Goal: Task Accomplishment & Management: Use online tool/utility

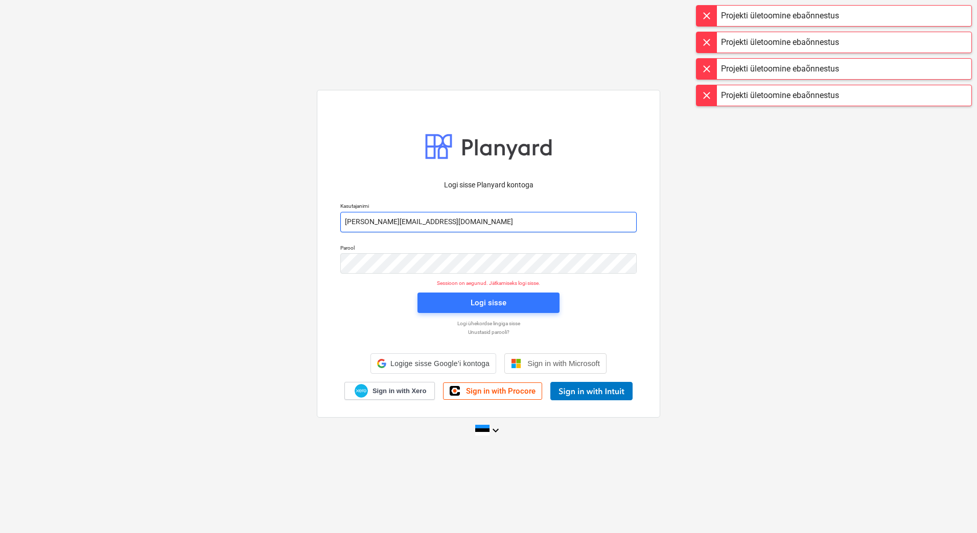
click at [384, 222] on input "[PERSON_NAME][EMAIL_ADDRESS][DOMAIN_NAME]" at bounding box center [488, 222] width 296 height 20
type input "[EMAIL_ADDRESS][DOMAIN_NAME]"
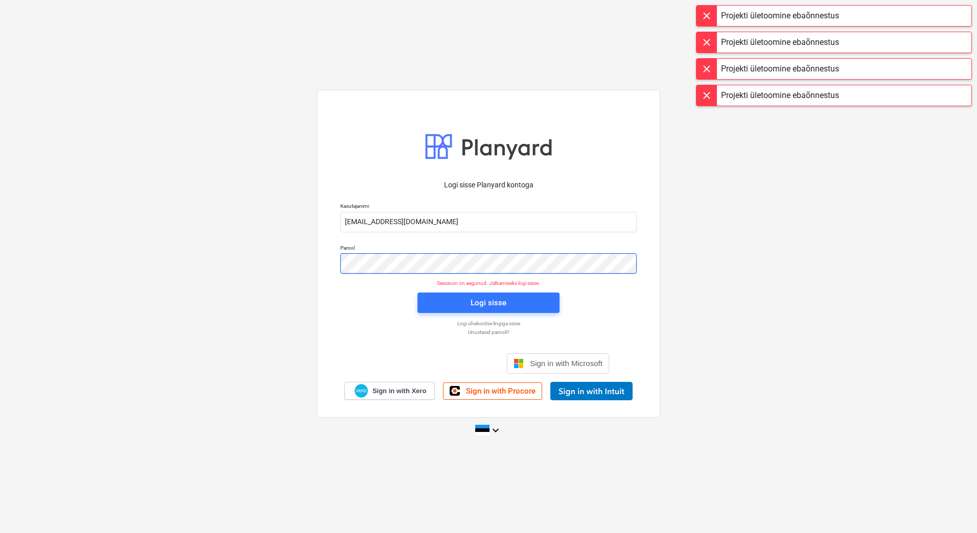
click at [329, 266] on div "Logi sisse Planyard kontoga Kasutajanimi [EMAIL_ADDRESS][DOMAIN_NAME] Parool Se…" at bounding box center [488, 254] width 343 height 328
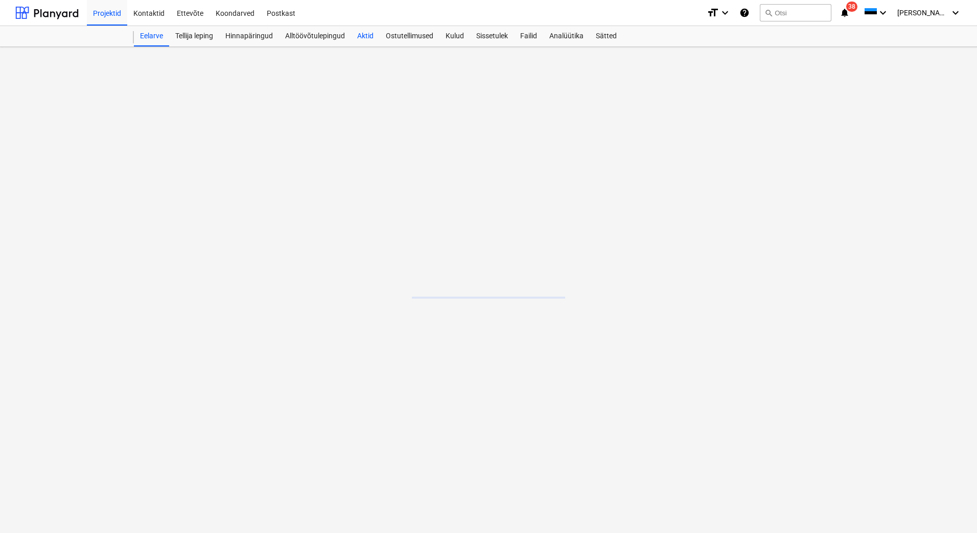
click at [360, 30] on div "Aktid" at bounding box center [365, 36] width 29 height 20
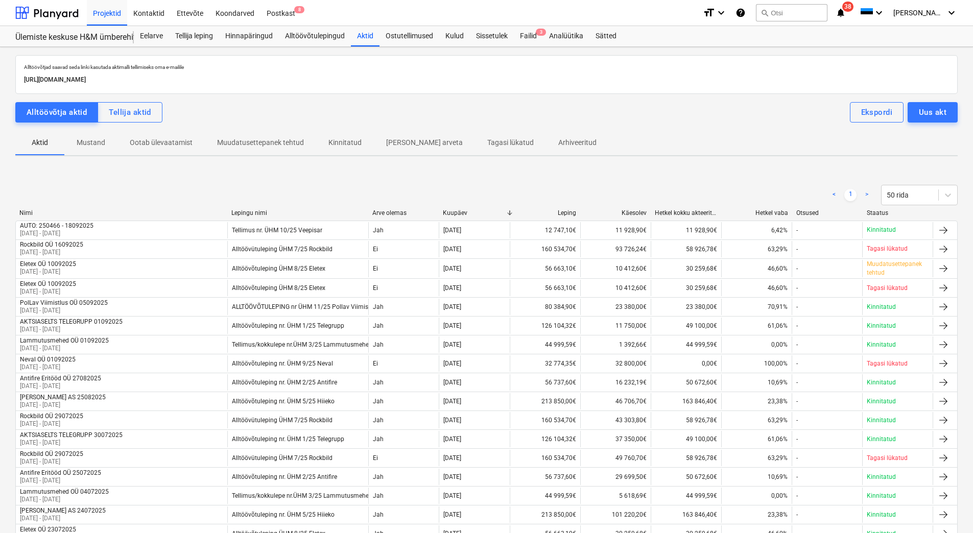
drag, startPoint x: 290, startPoint y: 81, endPoint x: 17, endPoint y: 80, distance: 272.9
click at [17, 80] on div "Alltöövõtjad saavad seda linki kasutada aktimalli tellimiseks oma e-mailile [UR…" at bounding box center [486, 74] width 943 height 39
drag, startPoint x: 17, startPoint y: 80, endPoint x: 37, endPoint y: 78, distance: 20.5
copy p "[URL][DOMAIN_NAME]"
click at [314, 30] on div "Alltöövõtulepingud" at bounding box center [315, 36] width 72 height 20
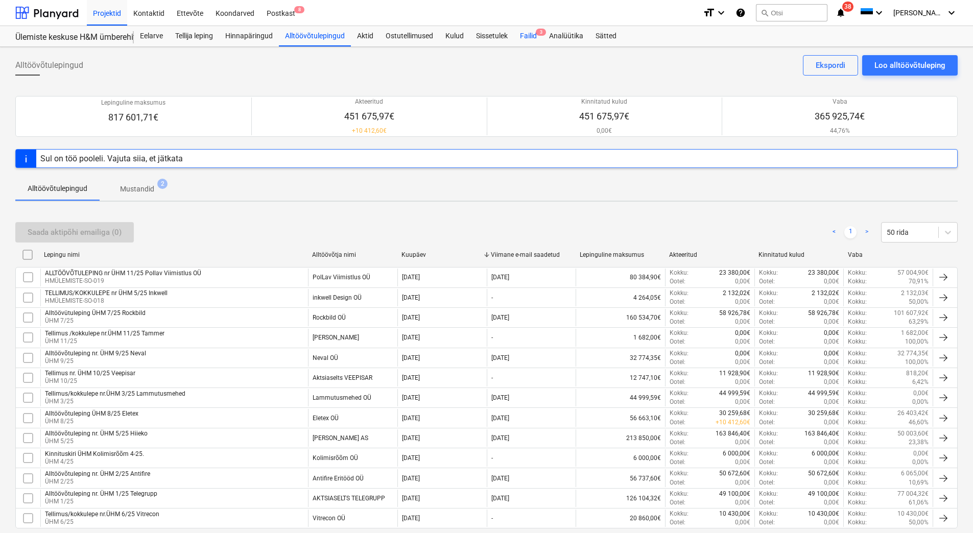
click at [530, 33] on div "Failid 3" at bounding box center [528, 36] width 29 height 20
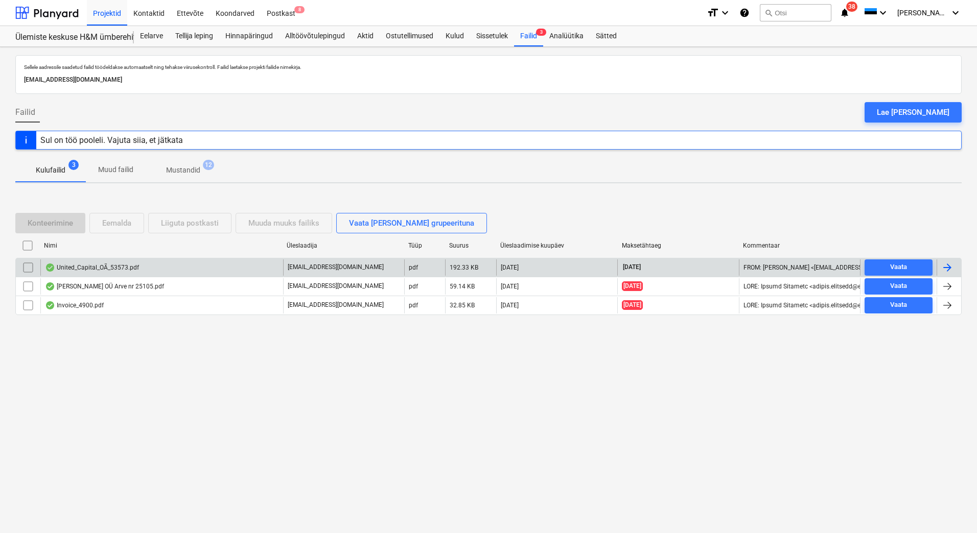
click at [949, 271] on div at bounding box center [947, 268] width 12 height 12
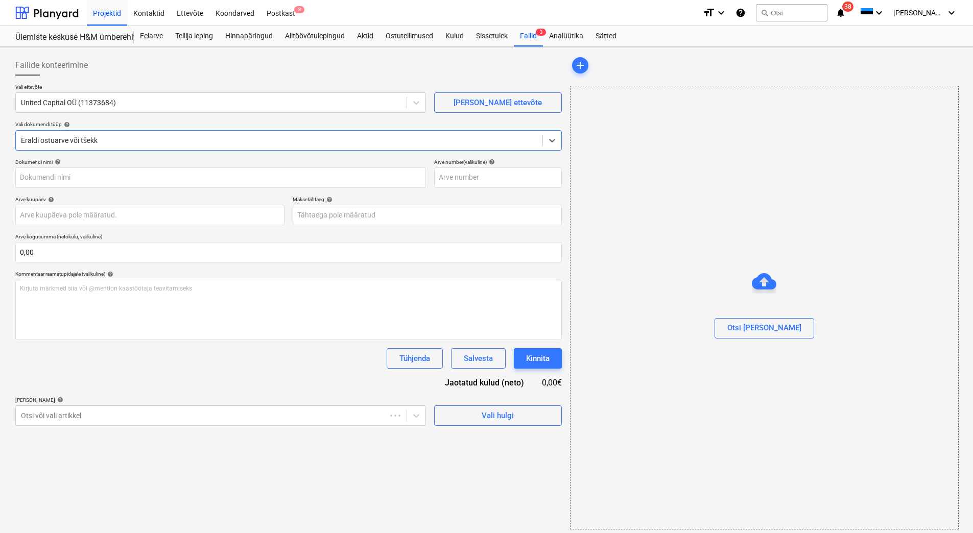
type input "53573"
type input "[DATE]"
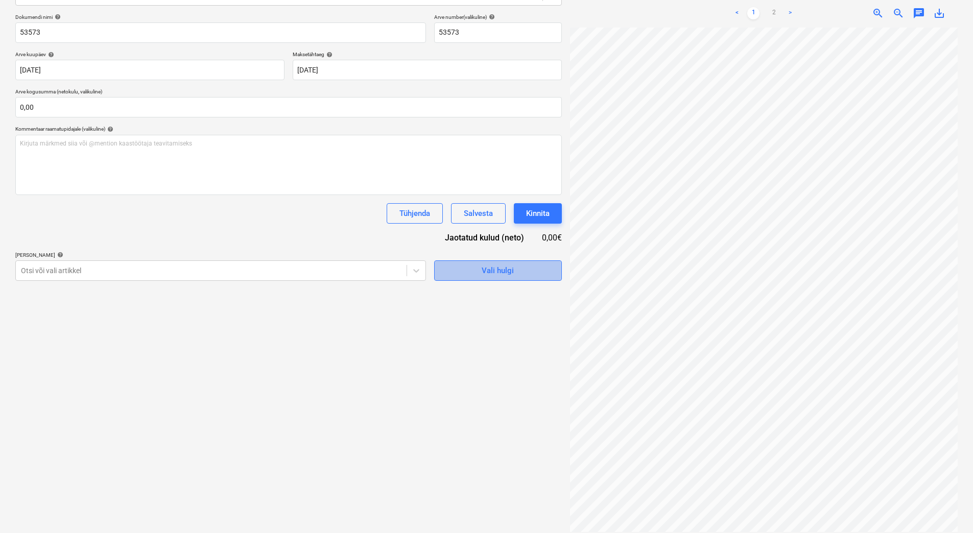
click at [475, 274] on span "Vali hulgi" at bounding box center [498, 270] width 102 height 13
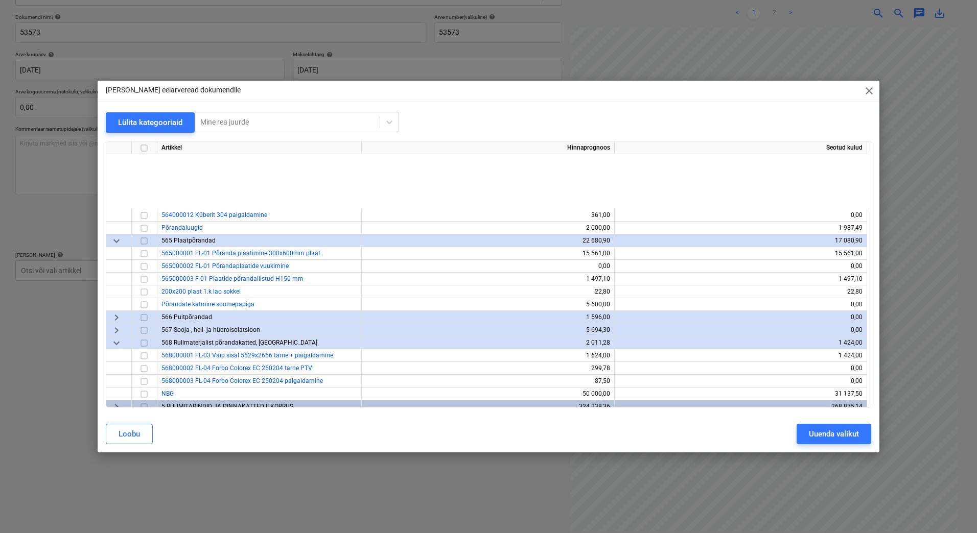
scroll to position [869, 0]
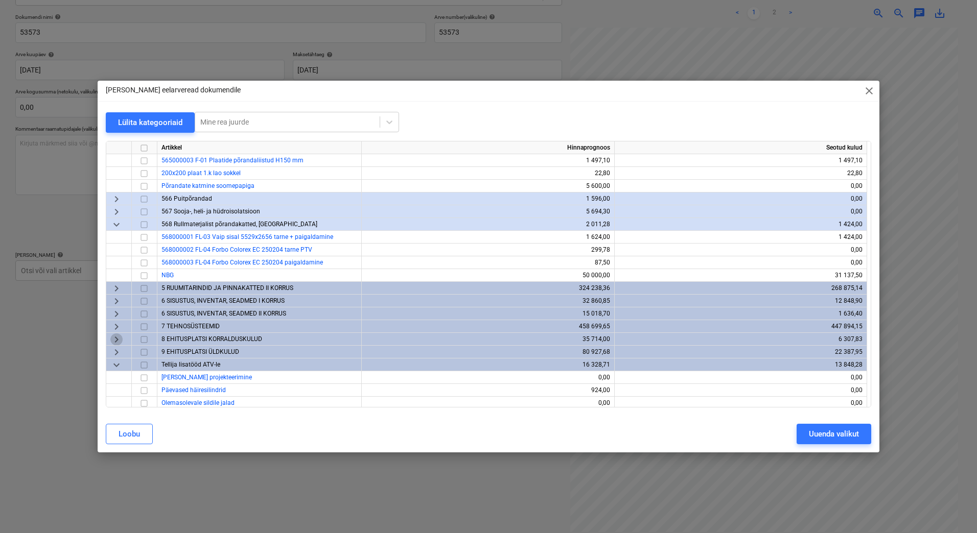
click at [114, 340] on span "keyboard_arrow_right" at bounding box center [116, 340] width 12 height 12
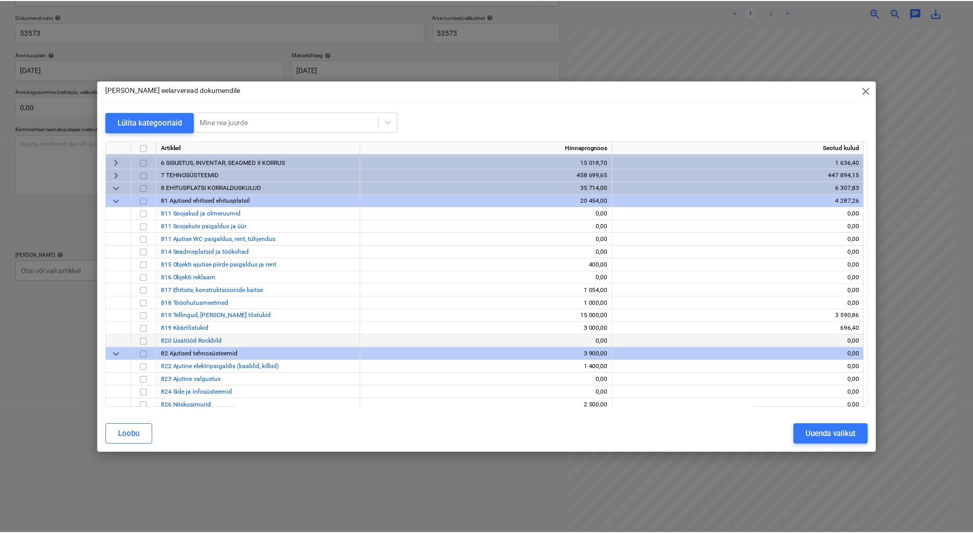
scroll to position [1022, 0]
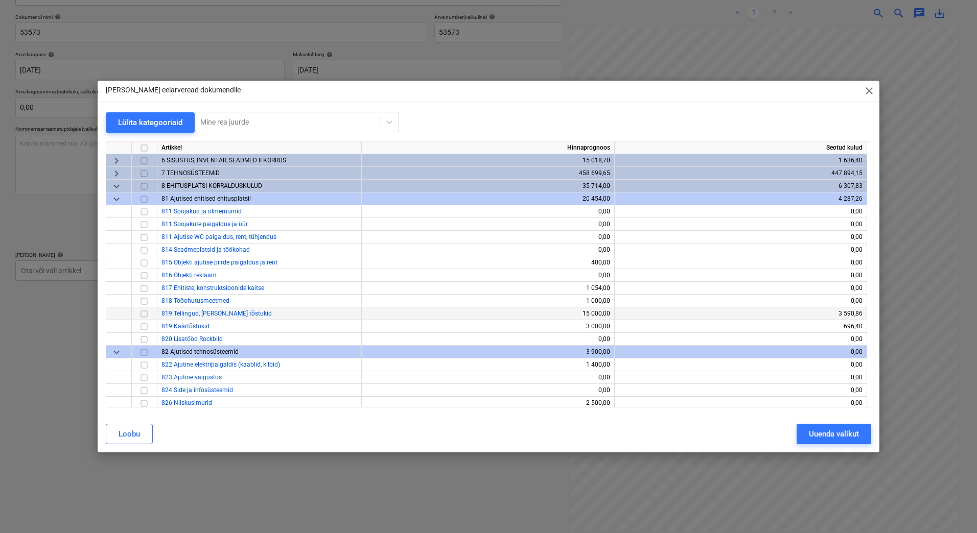
click at [141, 316] on input "checkbox" at bounding box center [144, 314] width 12 height 12
click at [829, 437] on div "Uuenda valikut" at bounding box center [834, 434] width 50 height 13
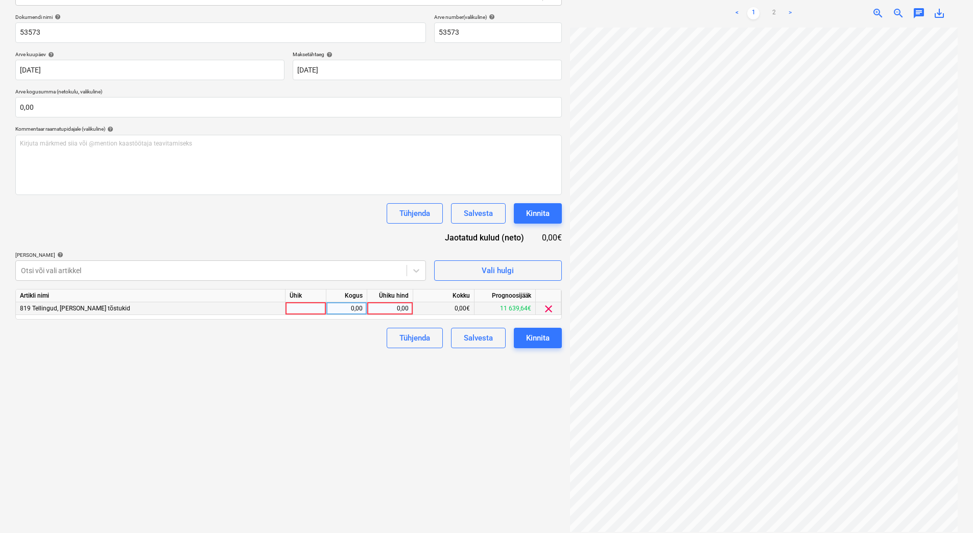
click at [311, 310] on div at bounding box center [306, 309] width 41 height 13
type input "tk"
click at [354, 312] on div "0,00" at bounding box center [347, 309] width 32 height 13
type input "1"
click at [379, 311] on div "0,00" at bounding box center [389, 309] width 37 height 13
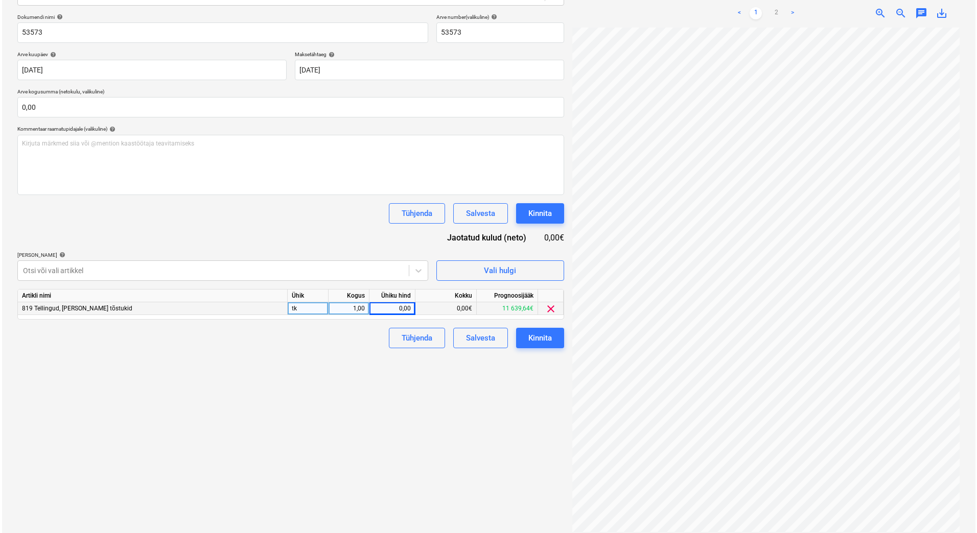
scroll to position [32, 74]
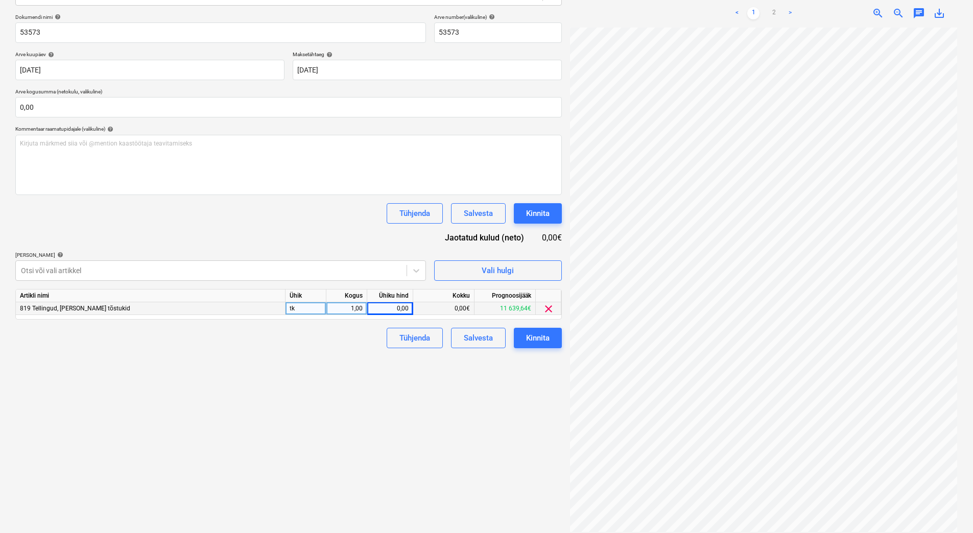
click at [392, 310] on div "0,00" at bounding box center [389, 309] width 37 height 13
type input "1589"
click at [359, 361] on div "Failide konteerimine Vali ettevõte United Capital OÜ (11373684) [PERSON_NAME] e…" at bounding box center [288, 221] width 555 height 631
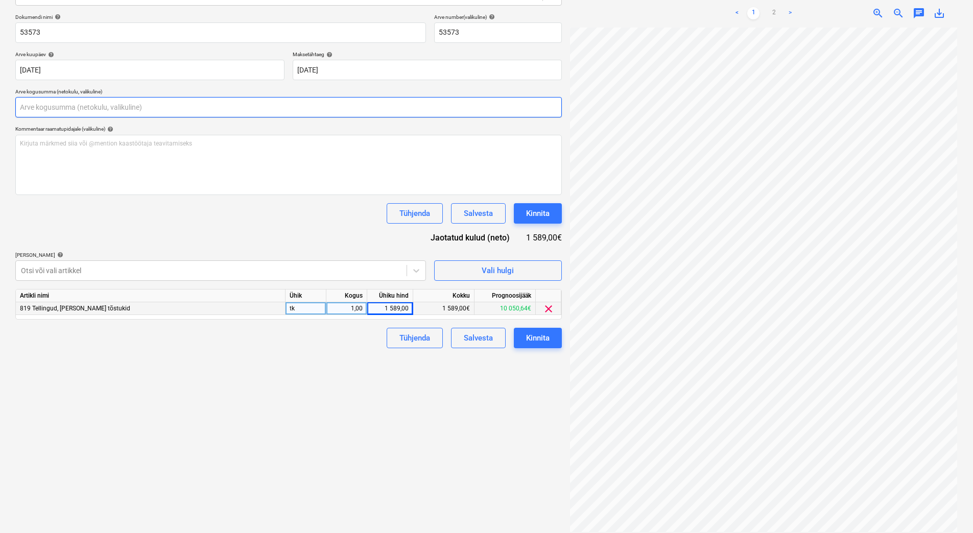
click at [54, 114] on input "text" at bounding box center [288, 107] width 547 height 20
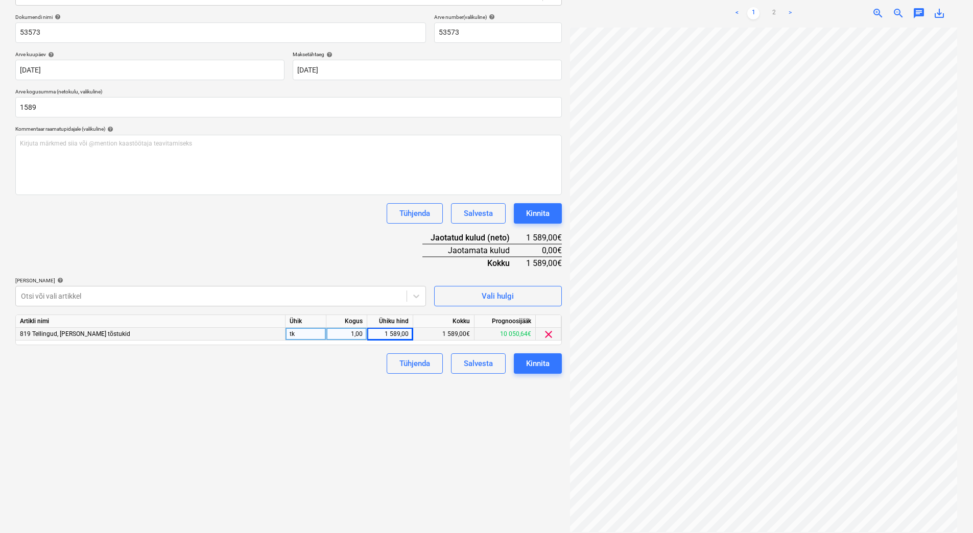
type input "1 589,00"
click at [234, 426] on div "Failide konteerimine Vali ettevõte United Capital OÜ (11373684) [PERSON_NAME] e…" at bounding box center [288, 221] width 555 height 631
click at [527, 371] on button "Kinnita" at bounding box center [538, 364] width 48 height 20
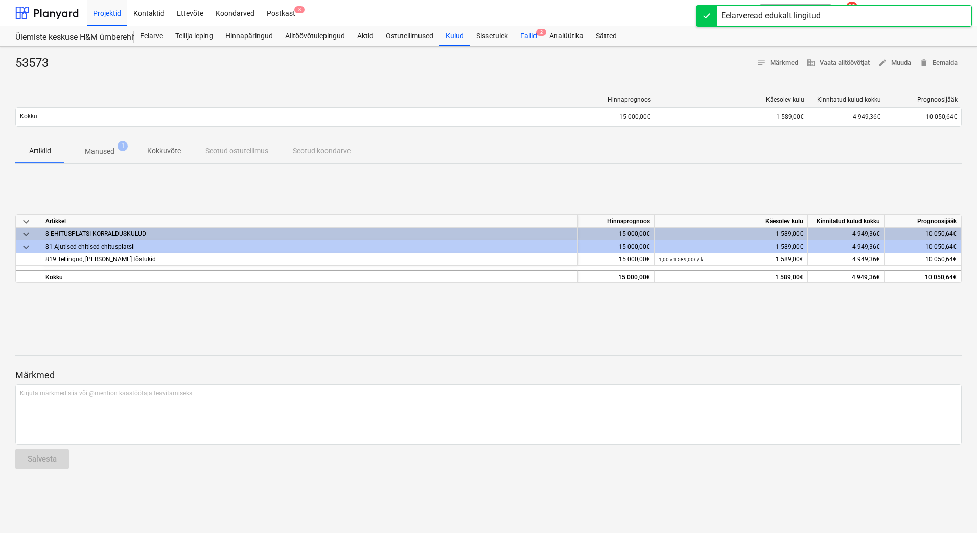
click at [531, 33] on div "Failid 2" at bounding box center [528, 36] width 29 height 20
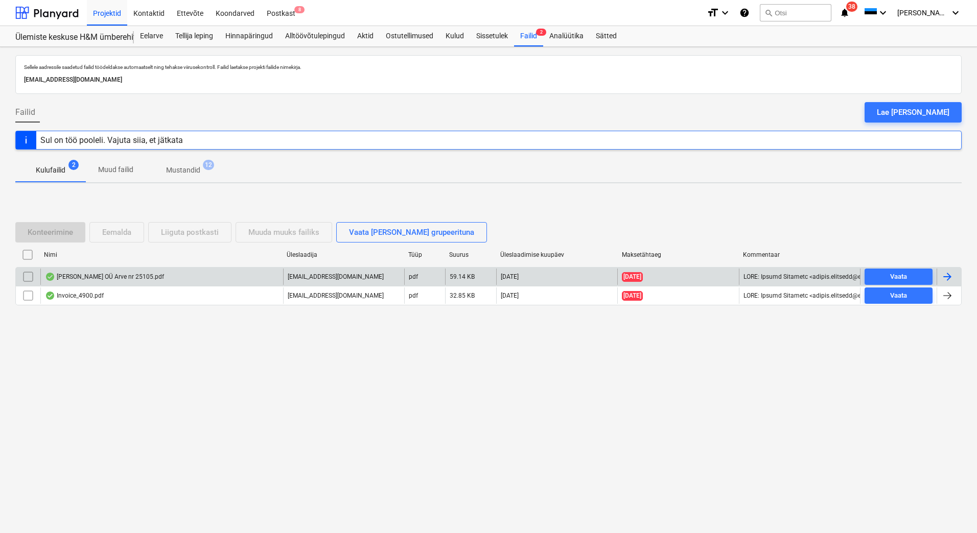
click at [950, 276] on div at bounding box center [947, 277] width 12 height 12
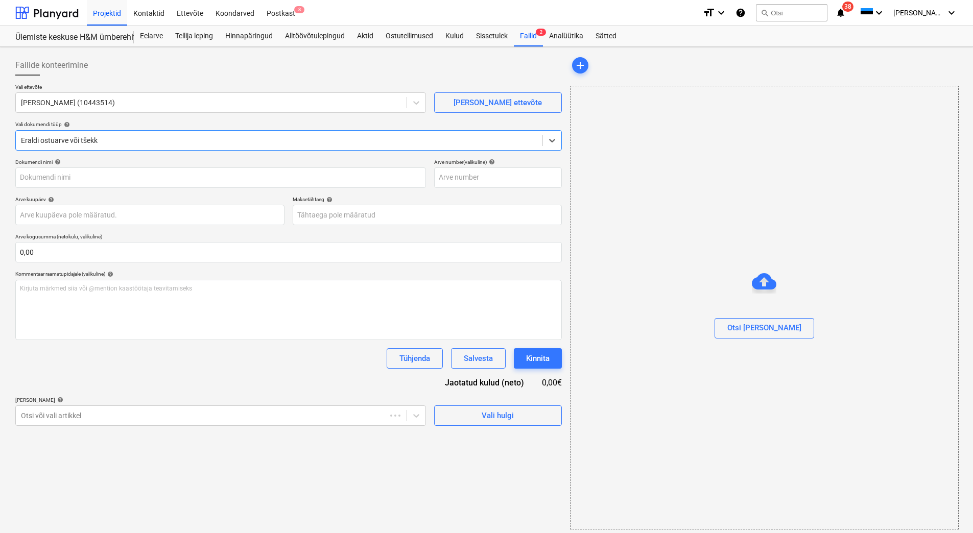
type input "25105"
type input "[DATE]"
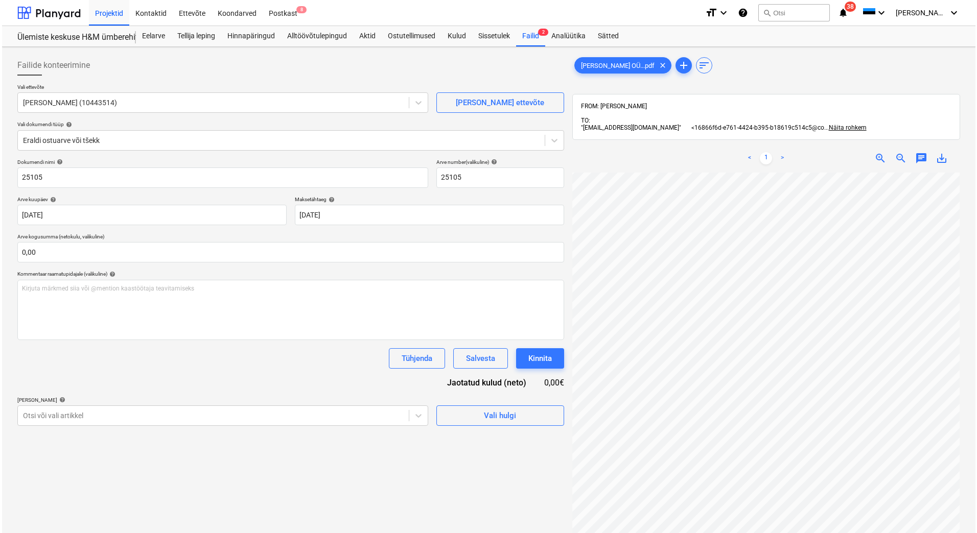
scroll to position [100, 74]
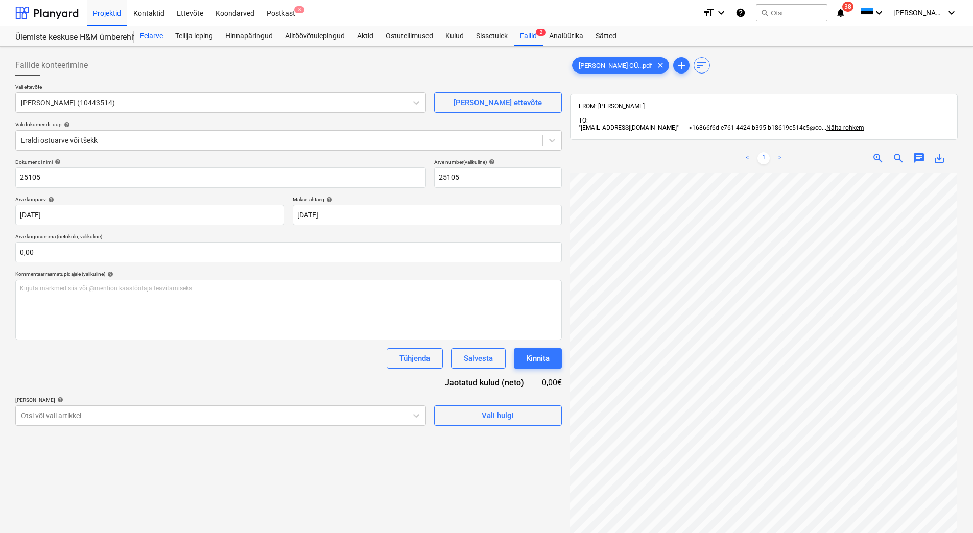
click at [150, 35] on div "Eelarve" at bounding box center [151, 36] width 35 height 20
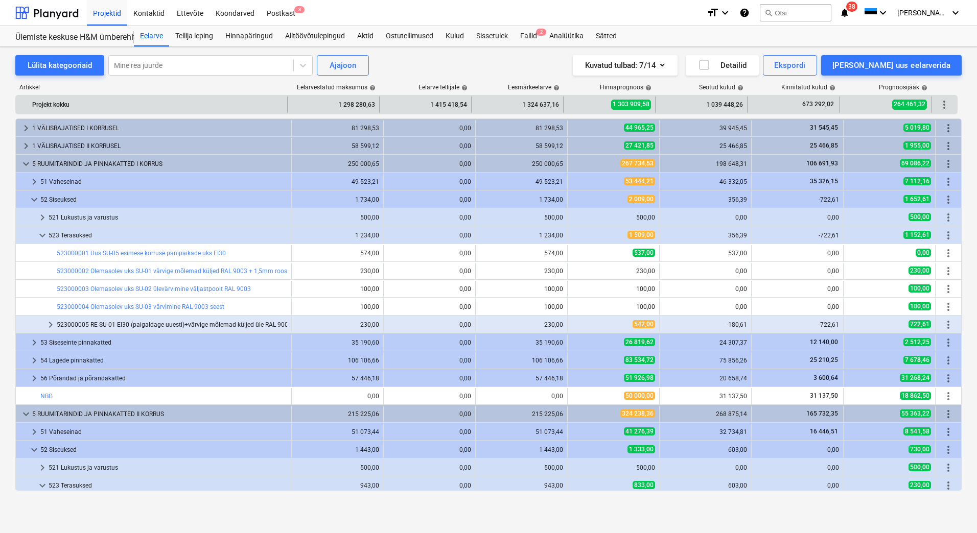
scroll to position [307, 0]
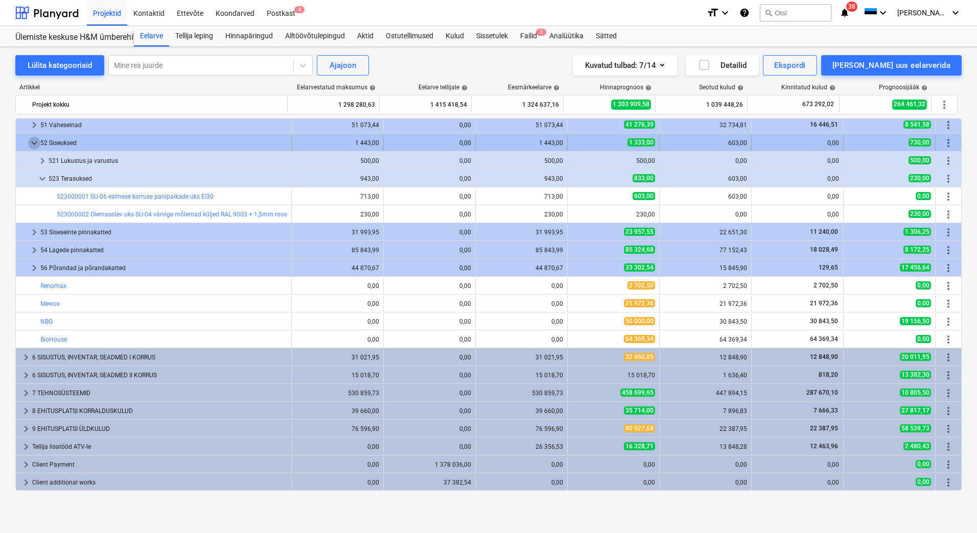
click at [32, 144] on span "keyboard_arrow_down" at bounding box center [34, 143] width 12 height 12
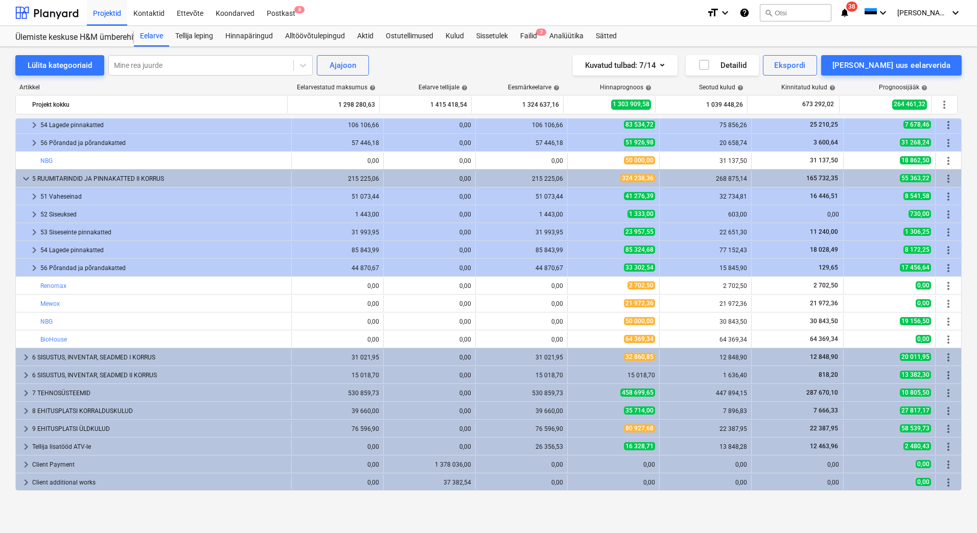
scroll to position [236, 0]
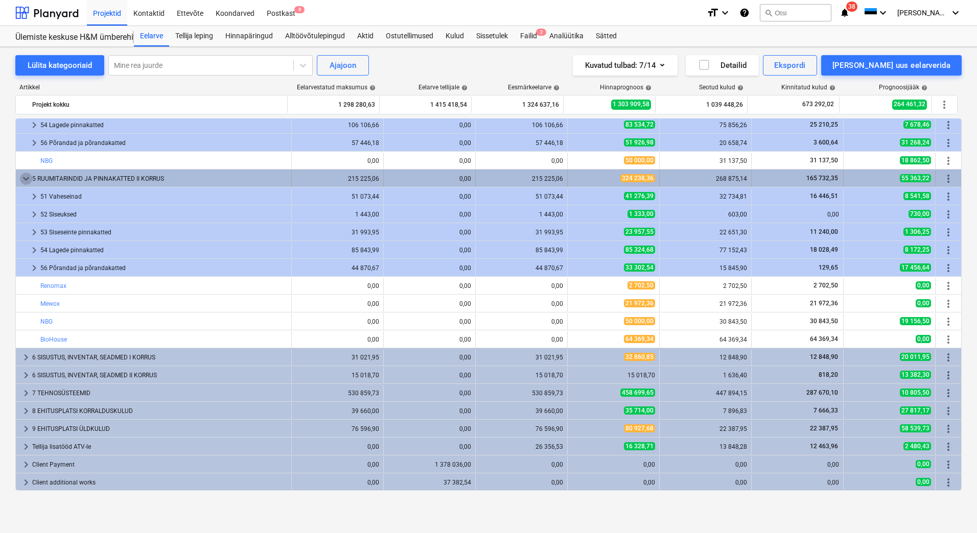
click at [23, 179] on span "keyboard_arrow_down" at bounding box center [26, 179] width 12 height 12
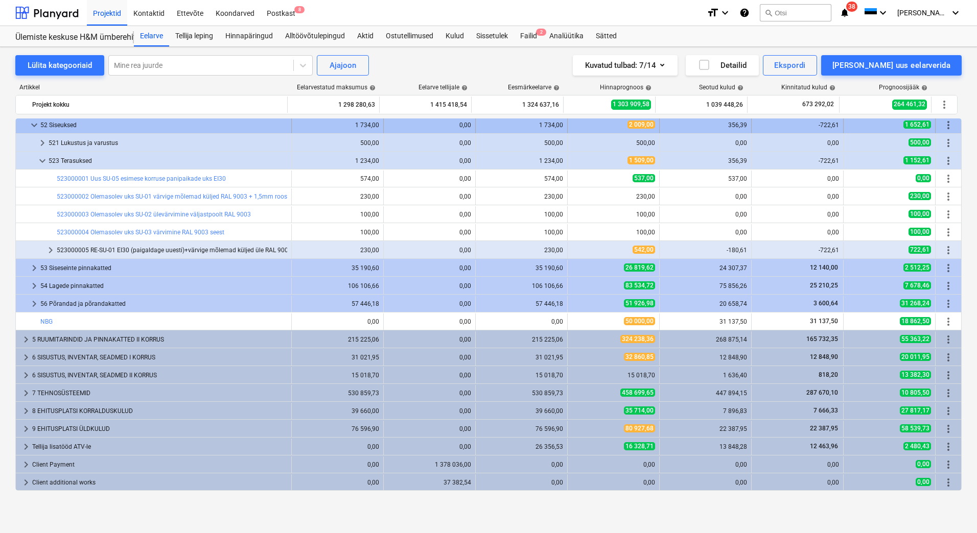
click at [35, 127] on span "keyboard_arrow_down" at bounding box center [34, 125] width 12 height 12
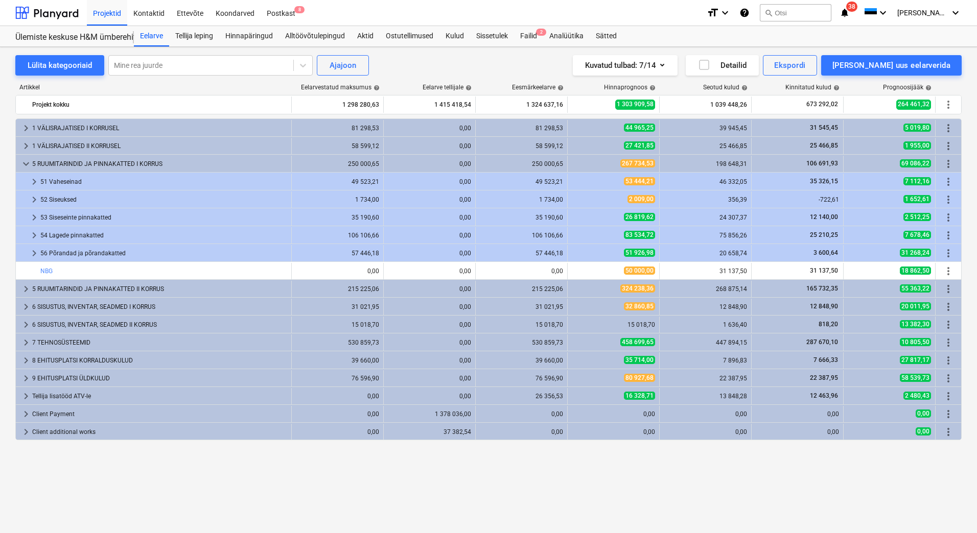
scroll to position [0, 0]
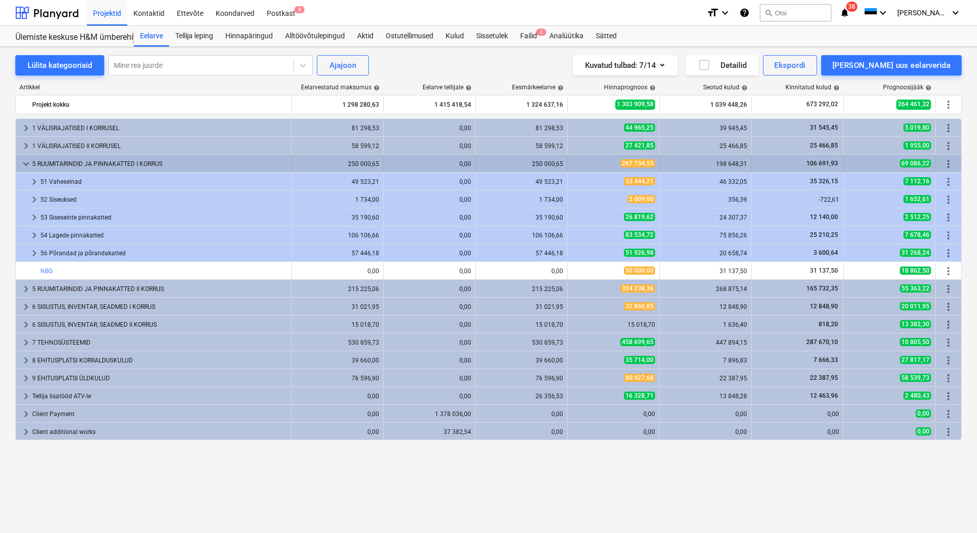
click at [22, 166] on span "keyboard_arrow_down" at bounding box center [26, 164] width 12 height 12
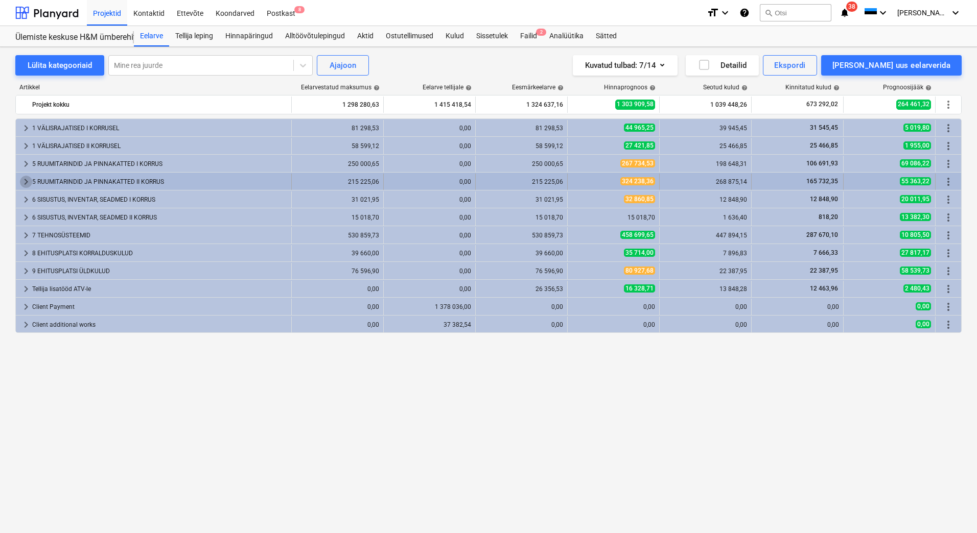
click at [26, 179] on span "keyboard_arrow_right" at bounding box center [26, 182] width 12 height 12
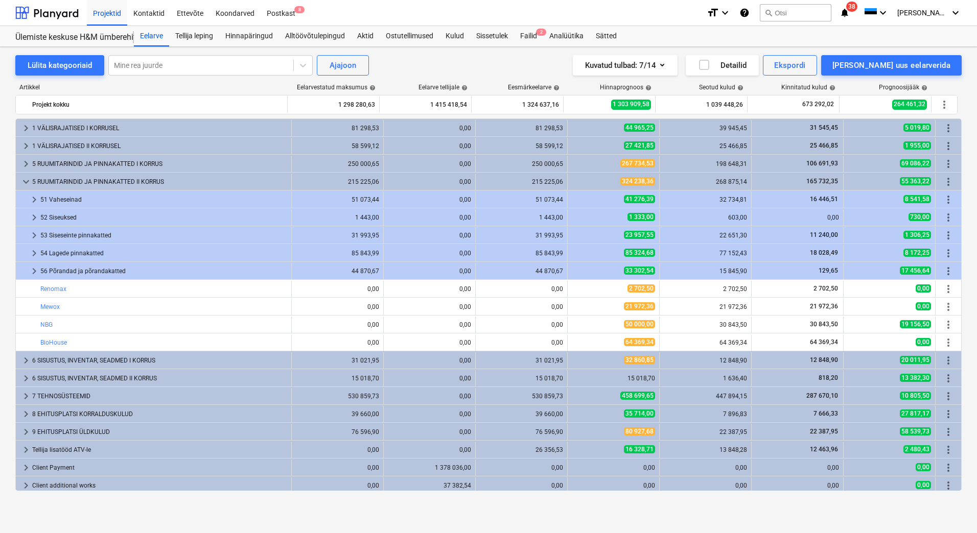
scroll to position [3, 0]
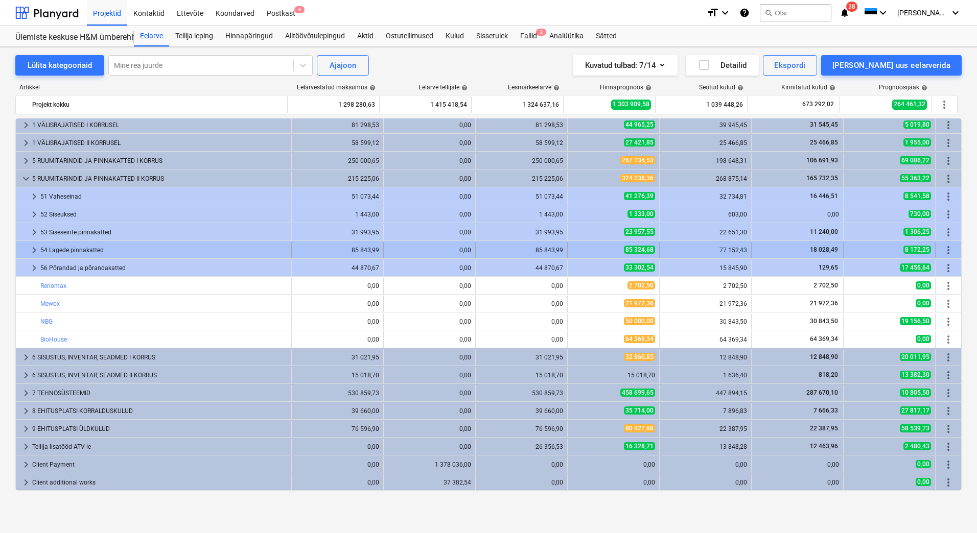
click at [33, 248] on span "keyboard_arrow_right" at bounding box center [34, 250] width 12 height 12
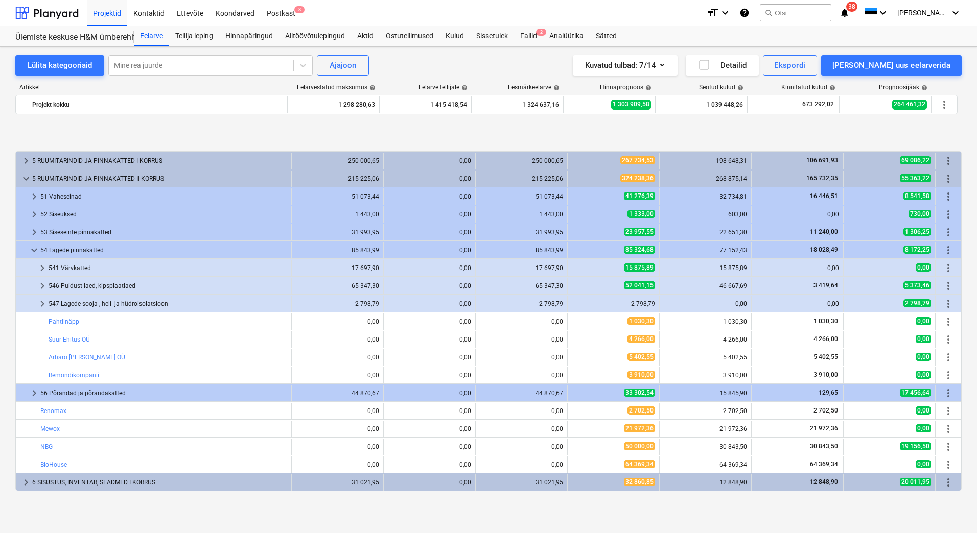
scroll to position [54, 0]
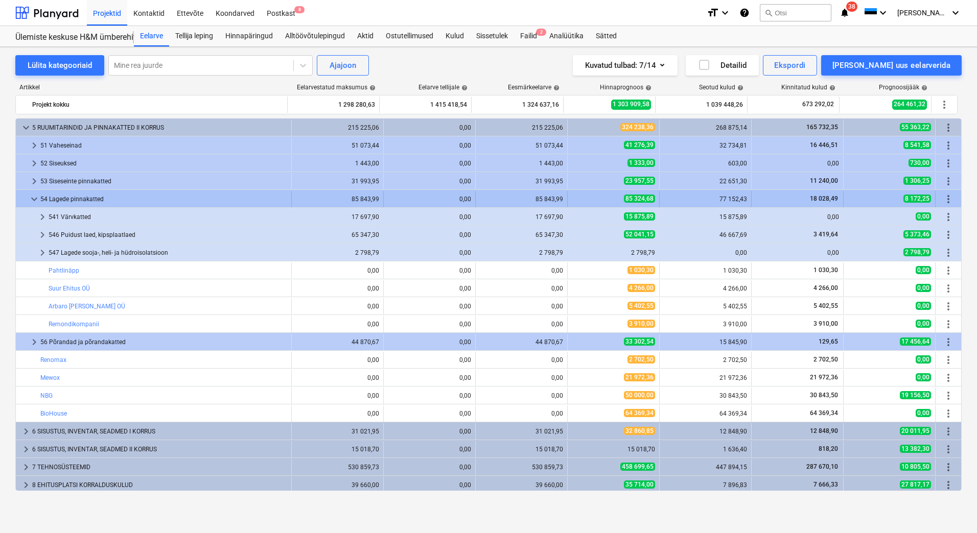
click at [944, 199] on span "more_vert" at bounding box center [948, 199] width 12 height 12
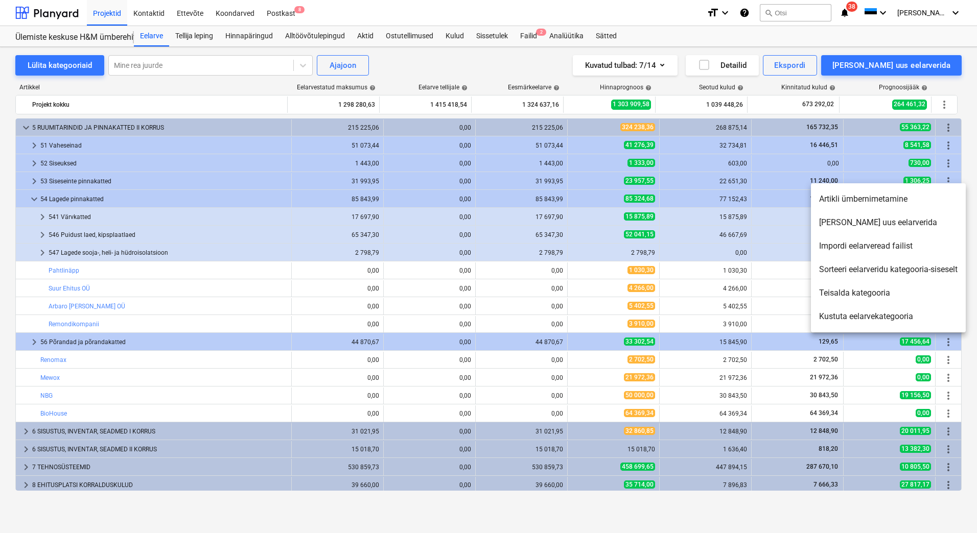
click at [878, 225] on li "[PERSON_NAME] uus eelarverida" at bounding box center [888, 223] width 155 height 24
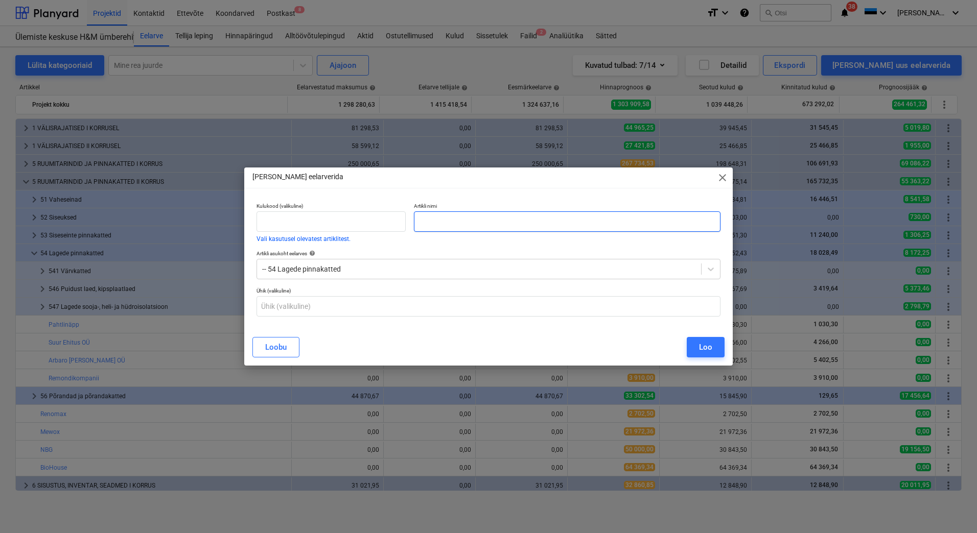
click at [430, 216] on input "text" at bounding box center [567, 222] width 307 height 20
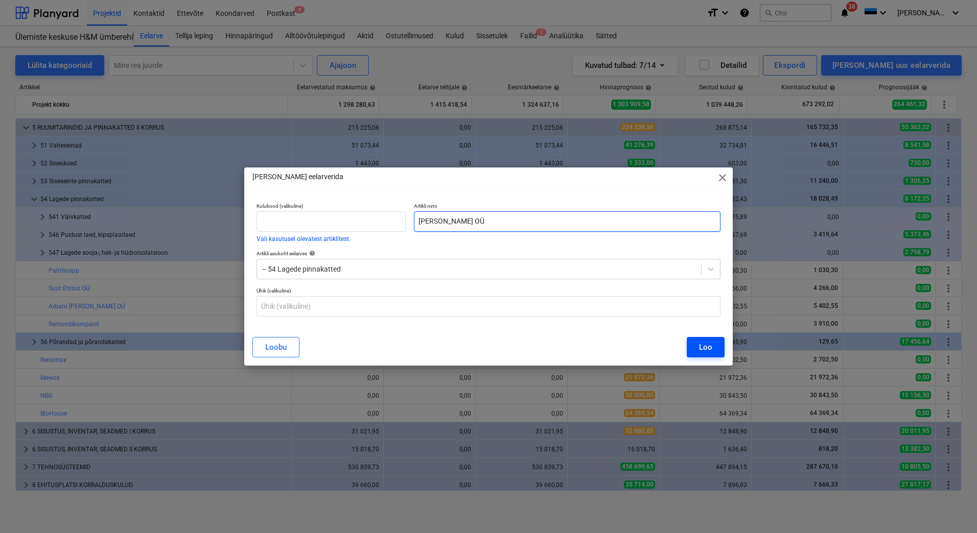
type input "[PERSON_NAME] OÜ"
click at [705, 350] on div "Loo" at bounding box center [705, 347] width 13 height 13
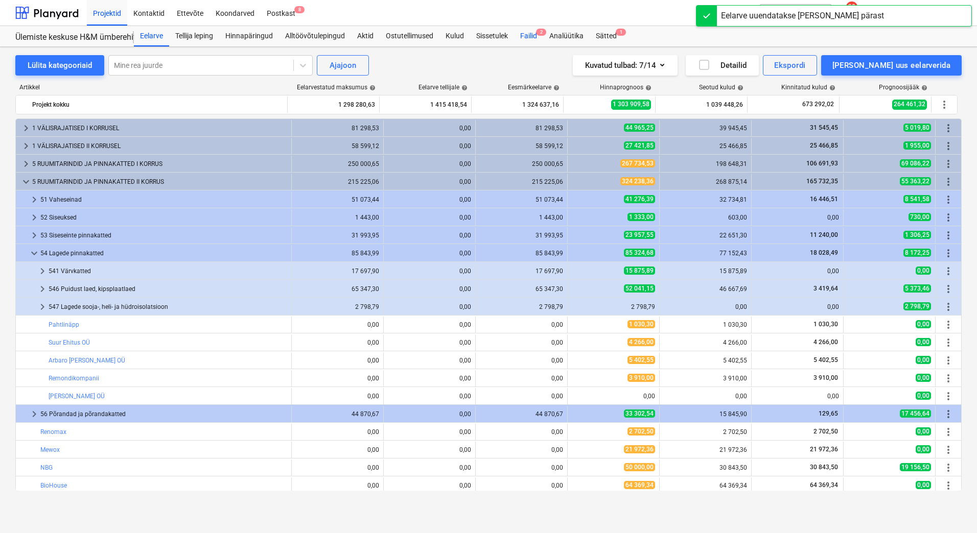
scroll to position [54, 0]
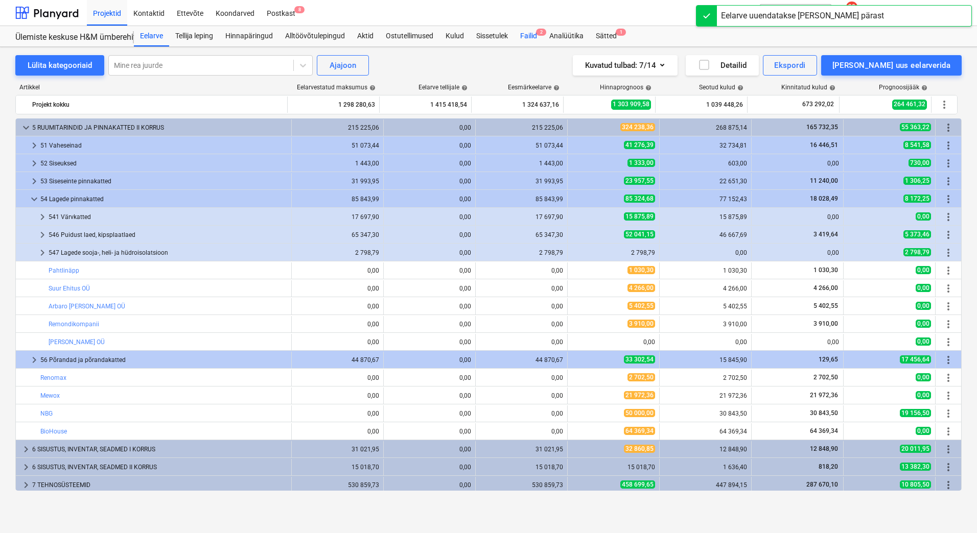
click at [534, 35] on div "Failid 2" at bounding box center [528, 36] width 29 height 20
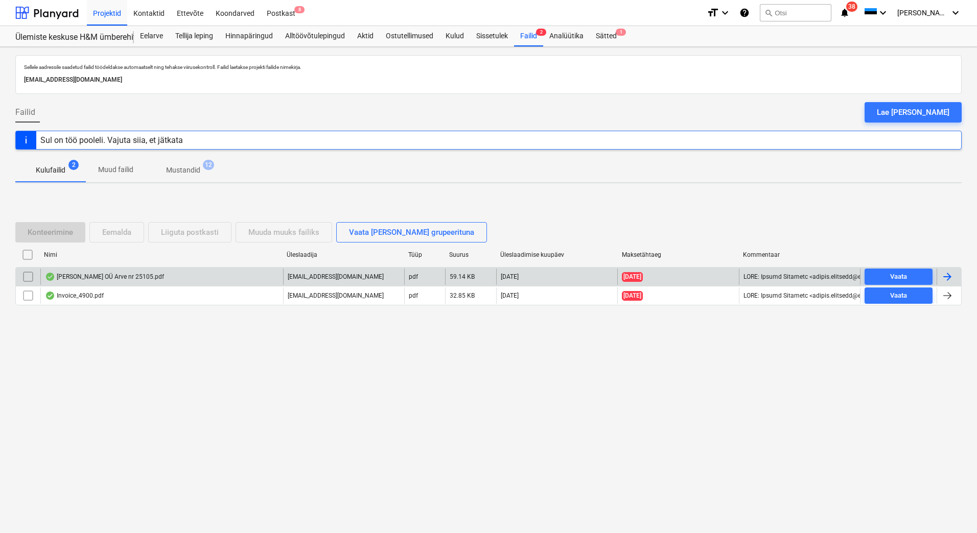
click at [944, 274] on div at bounding box center [947, 277] width 12 height 12
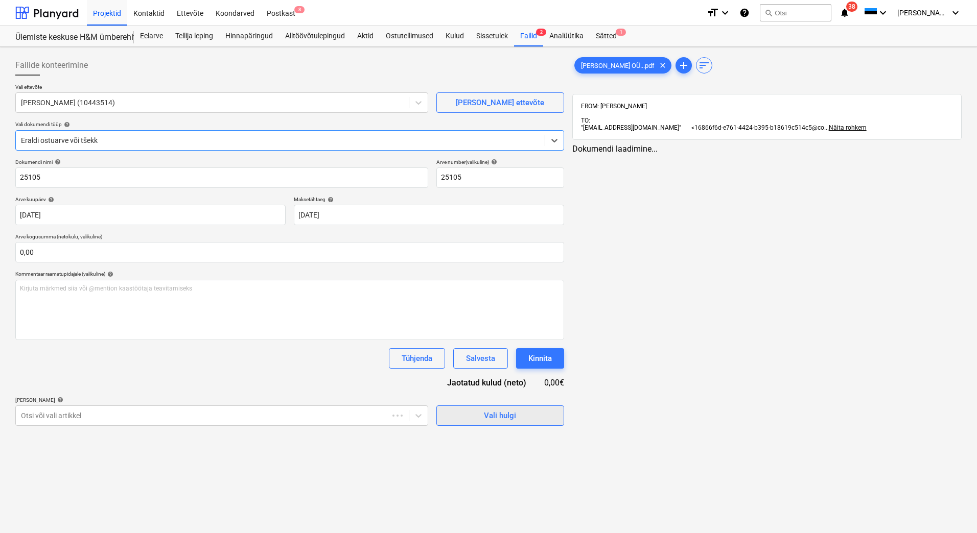
click at [499, 414] on div "Vali hulgi" at bounding box center [500, 415] width 32 height 13
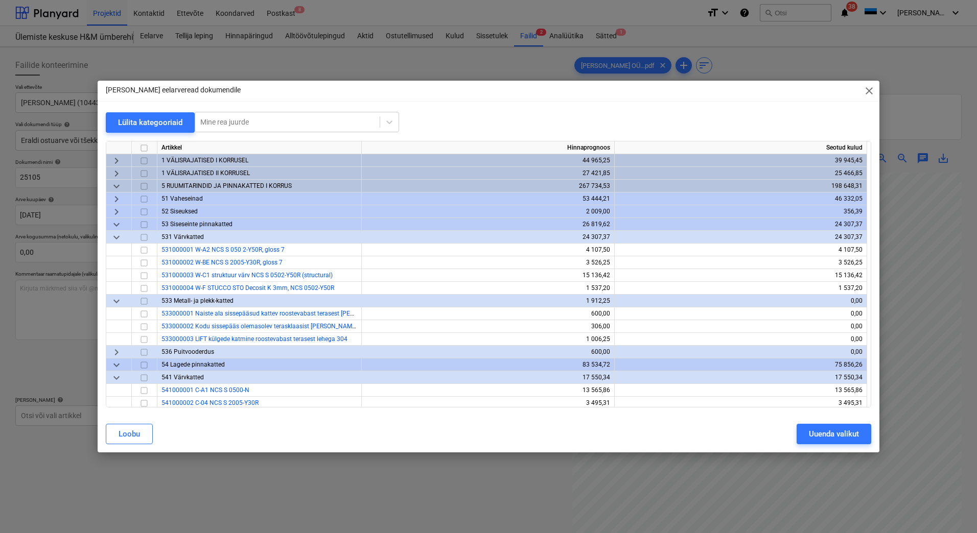
click at [117, 184] on span "keyboard_arrow_down" at bounding box center [116, 186] width 12 height 12
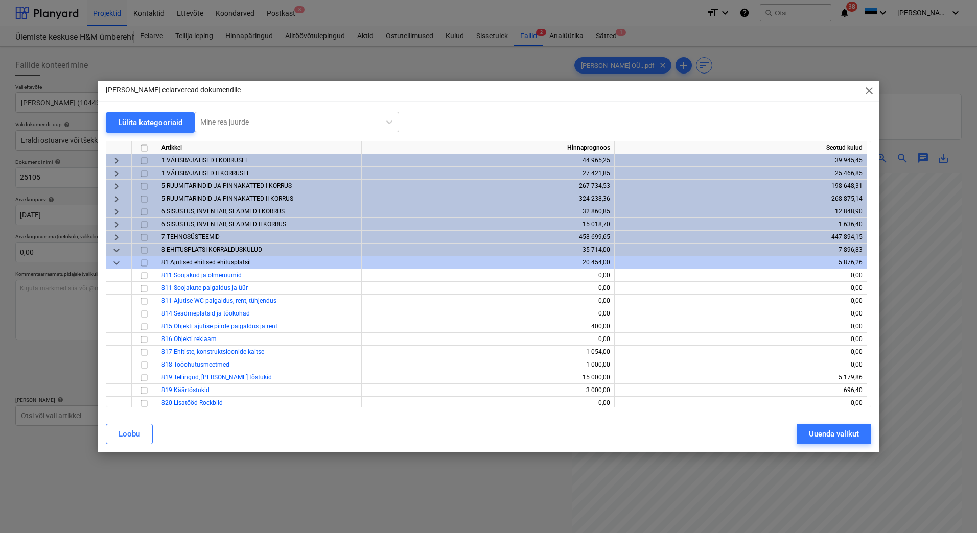
click at [114, 197] on span "keyboard_arrow_right" at bounding box center [116, 199] width 12 height 12
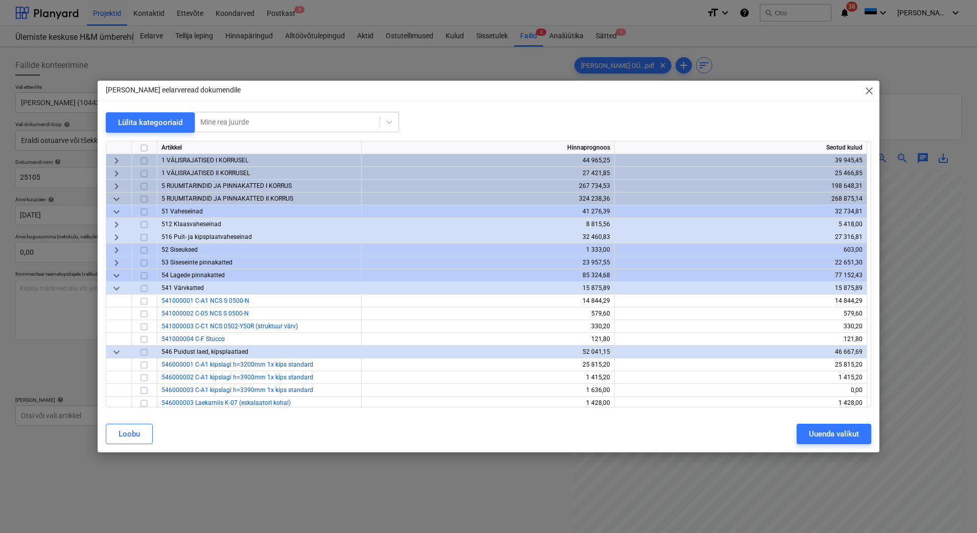
click at [118, 211] on span "keyboard_arrow_down" at bounding box center [116, 212] width 12 height 12
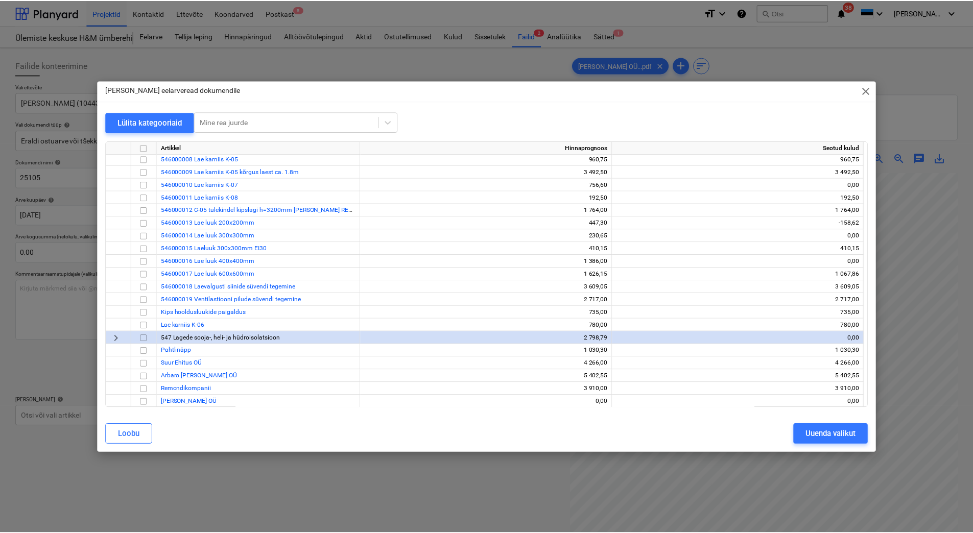
scroll to position [307, 0]
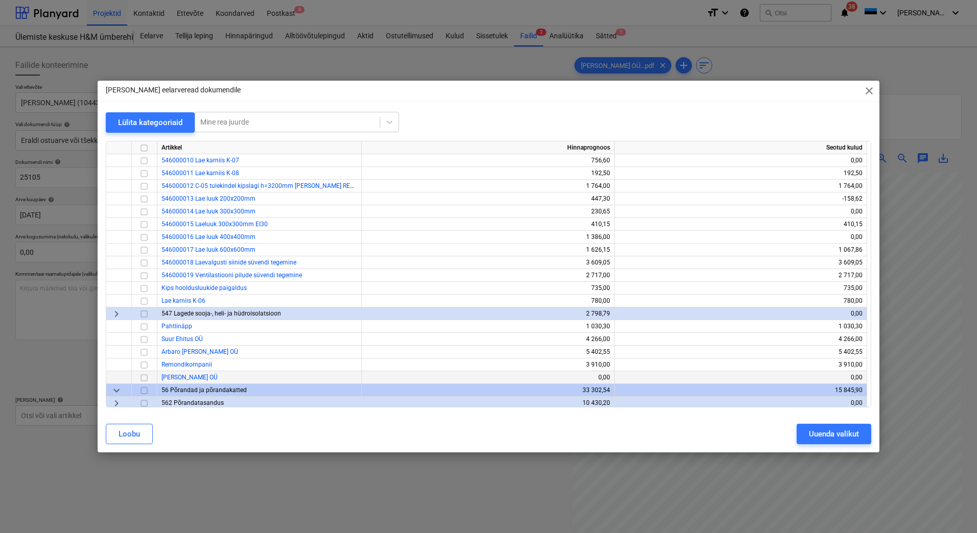
click at [144, 379] on input "checkbox" at bounding box center [144, 378] width 12 height 12
click at [822, 432] on div "Uuenda valikut" at bounding box center [834, 434] width 50 height 13
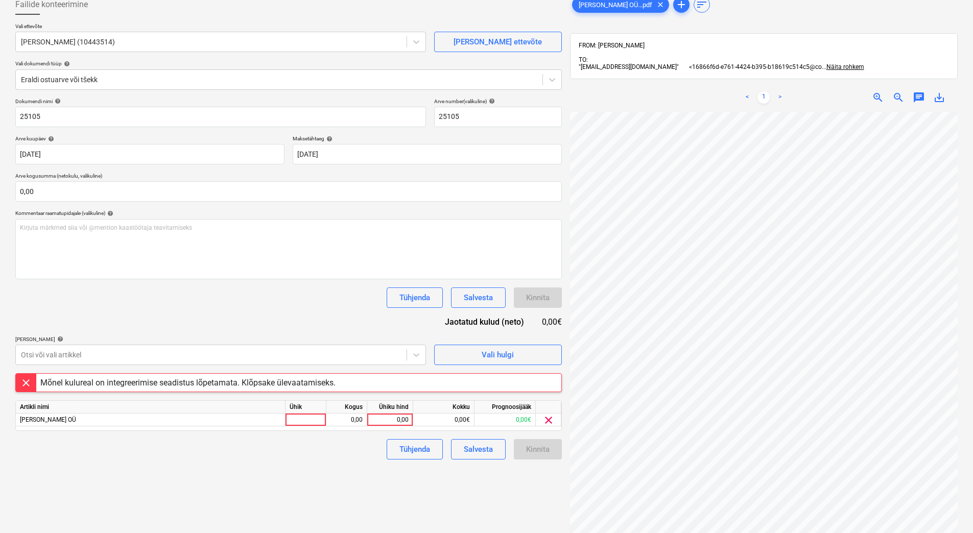
scroll to position [145, 0]
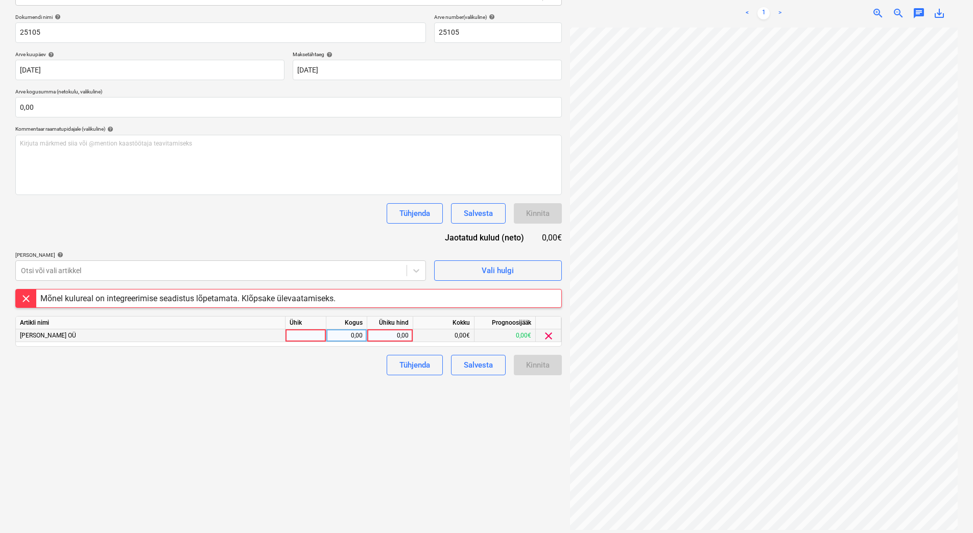
click at [307, 339] on div at bounding box center [306, 336] width 41 height 13
type input "1"
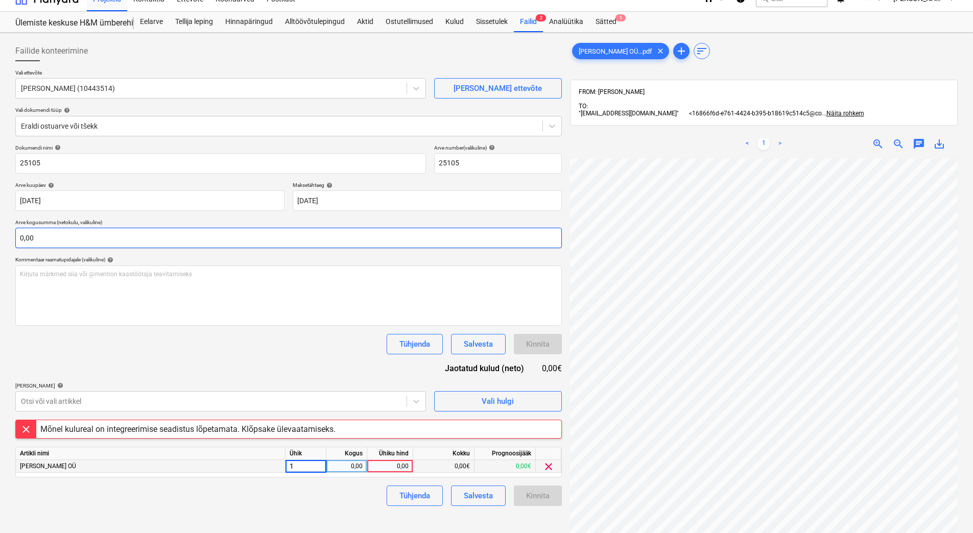
scroll to position [0, 0]
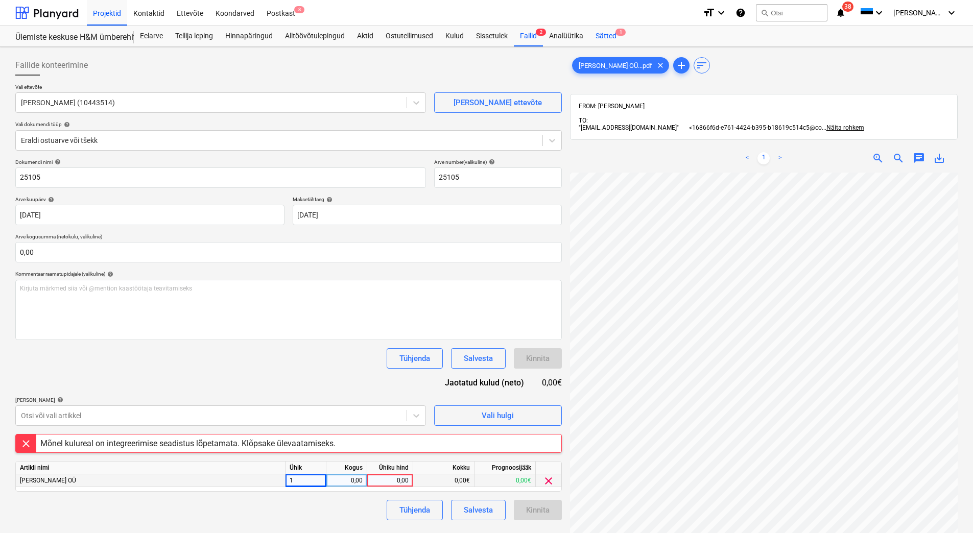
click at [611, 39] on div "Sätted 1" at bounding box center [606, 36] width 33 height 20
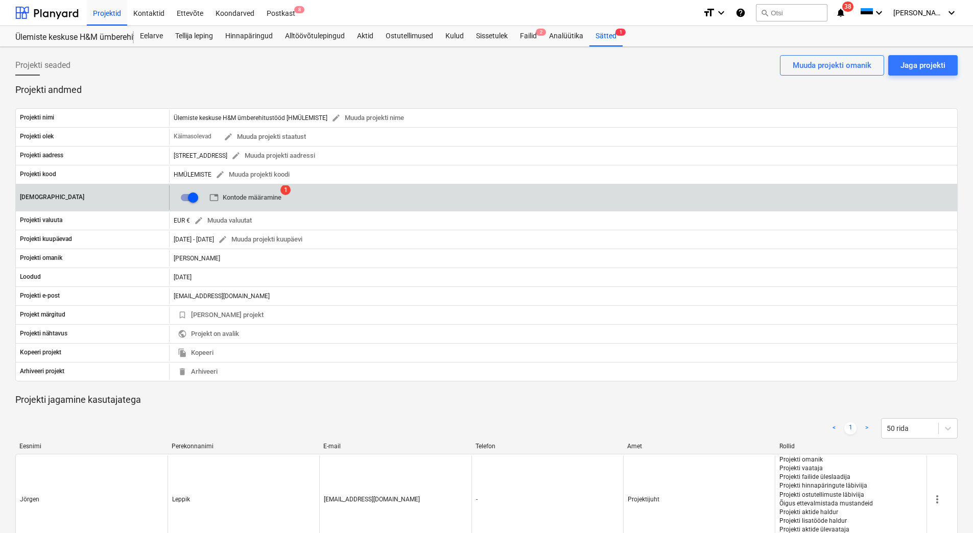
click at [264, 200] on span "table Kontode määramine" at bounding box center [246, 198] width 72 height 12
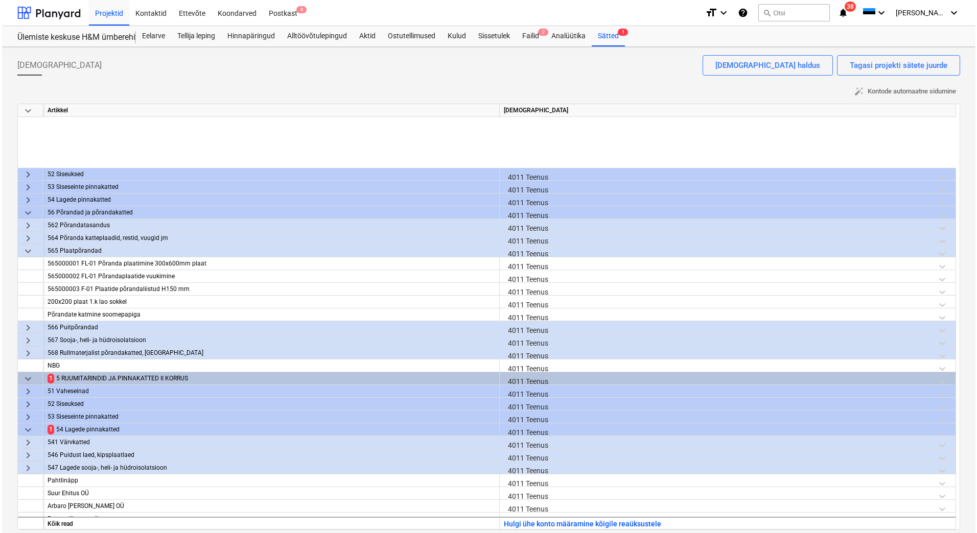
scroll to position [255, 0]
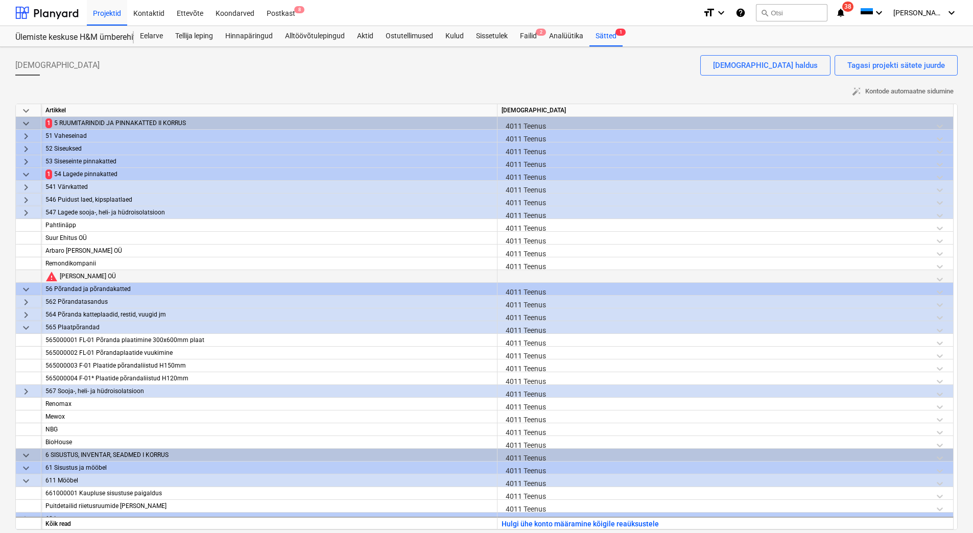
click at [517, 278] on div at bounding box center [726, 279] width 448 height 18
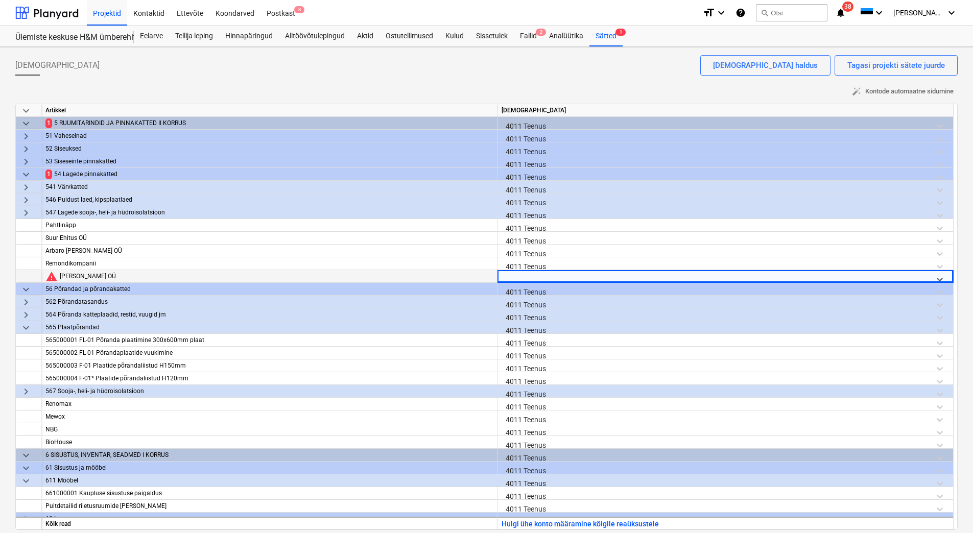
click at [538, 40] on div "Failid 2" at bounding box center [528, 36] width 29 height 20
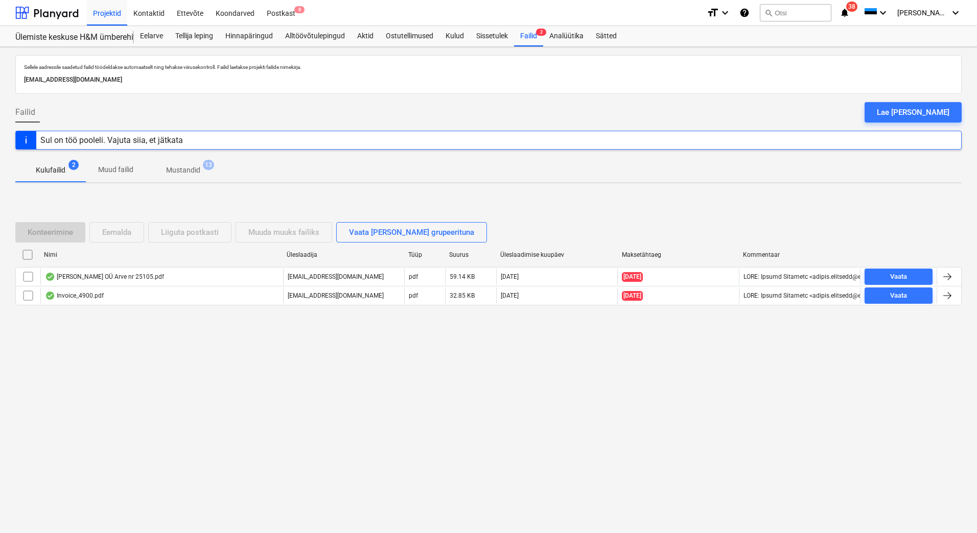
click at [948, 273] on div at bounding box center [947, 277] width 12 height 12
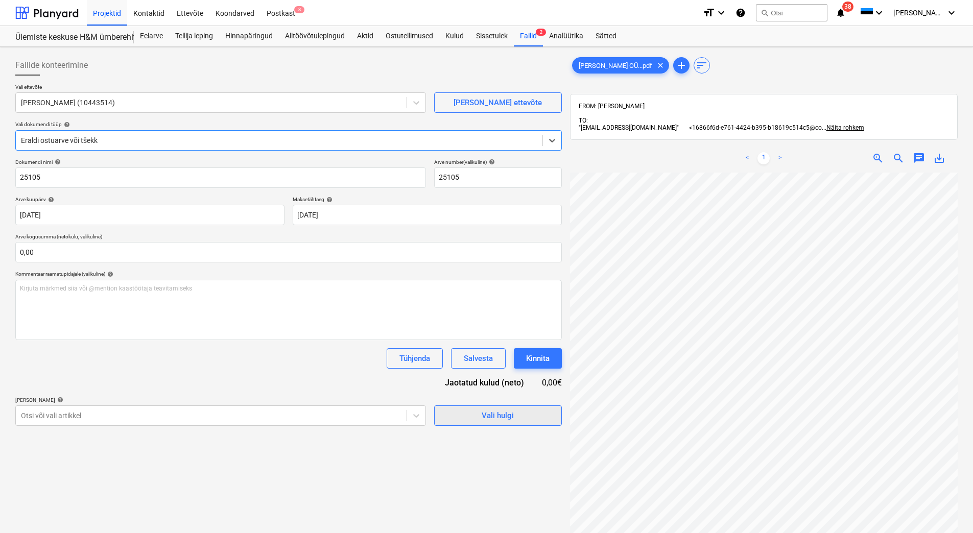
click at [468, 416] on span "Vali hulgi" at bounding box center [498, 415] width 102 height 13
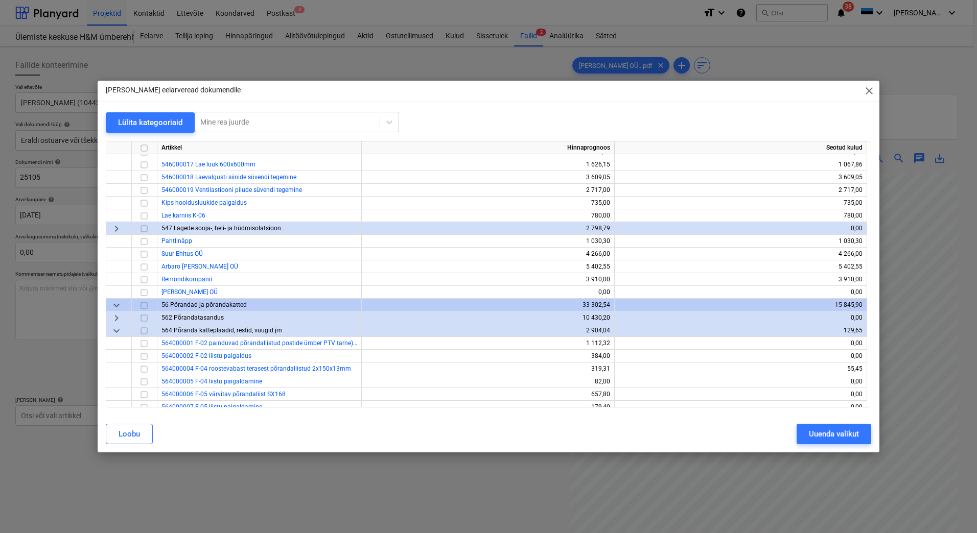
scroll to position [358, 0]
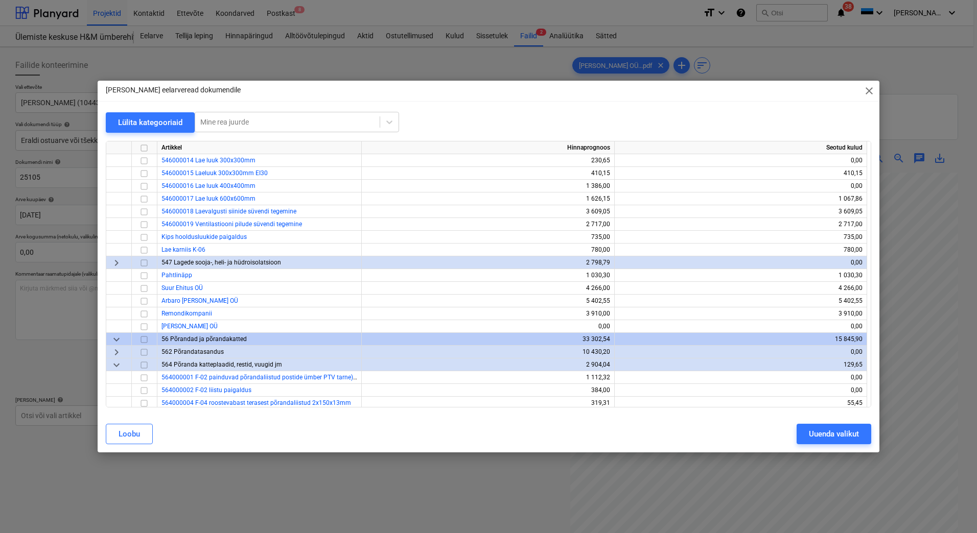
click at [117, 340] on span "keyboard_arrow_down" at bounding box center [116, 340] width 12 height 12
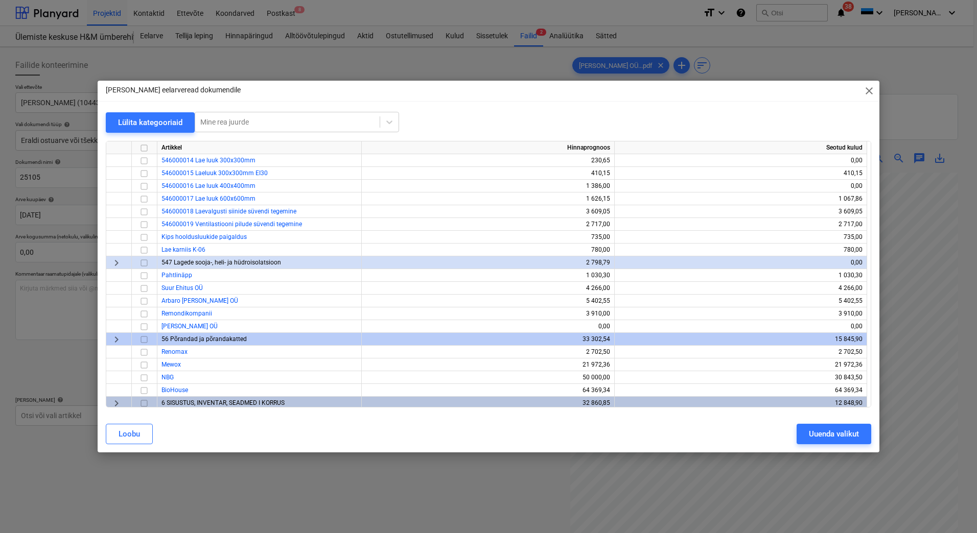
click at [118, 339] on span "keyboard_arrow_right" at bounding box center [116, 340] width 12 height 12
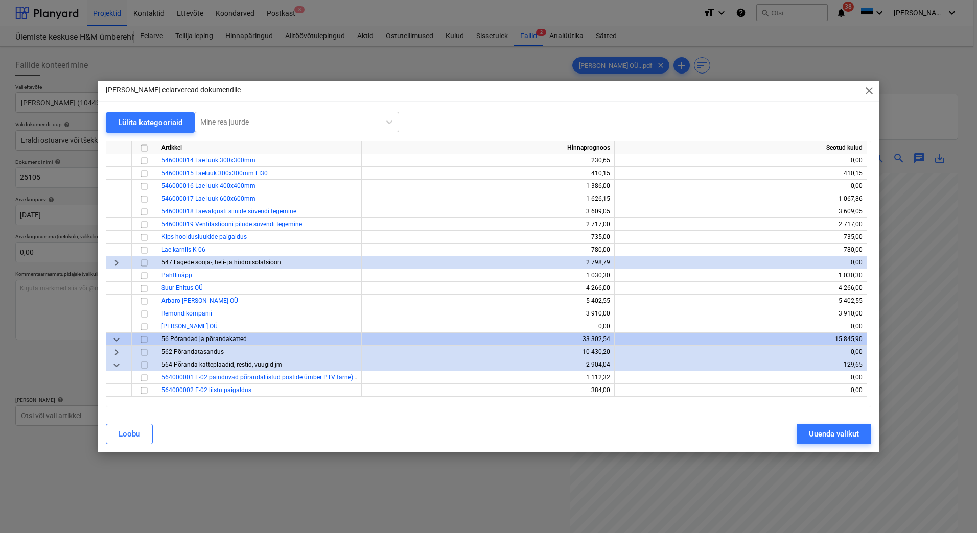
scroll to position [0, 0]
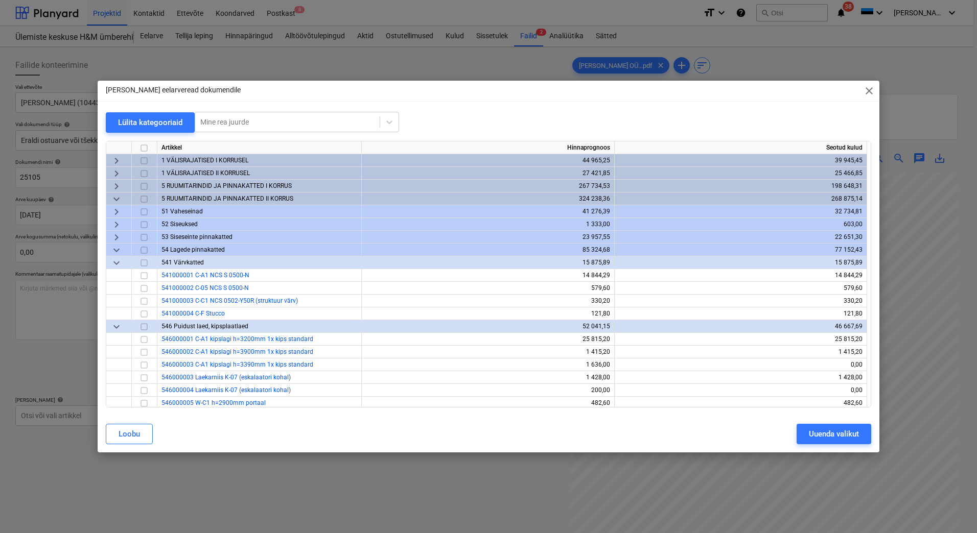
click at [117, 199] on span "keyboard_arrow_down" at bounding box center [116, 199] width 12 height 12
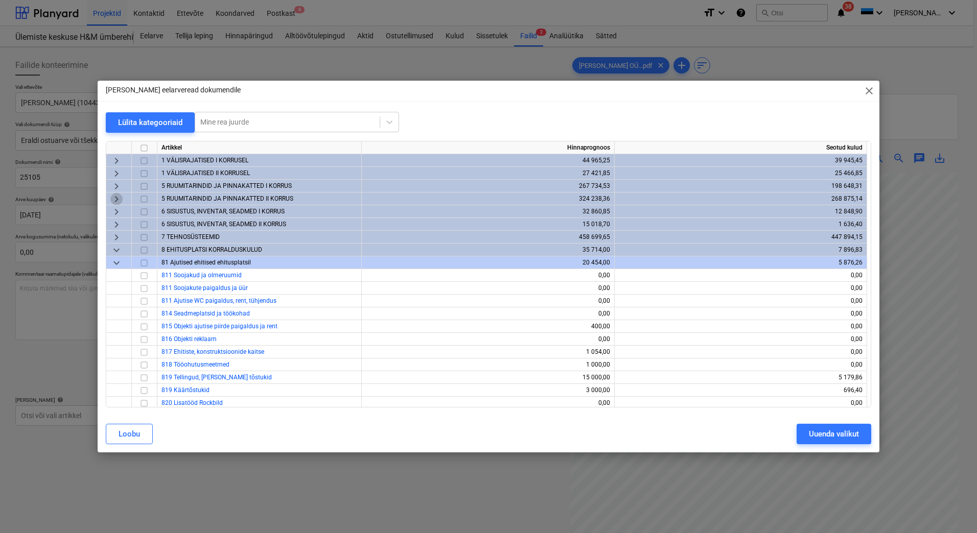
click at [115, 198] on span "keyboard_arrow_right" at bounding box center [116, 199] width 12 height 12
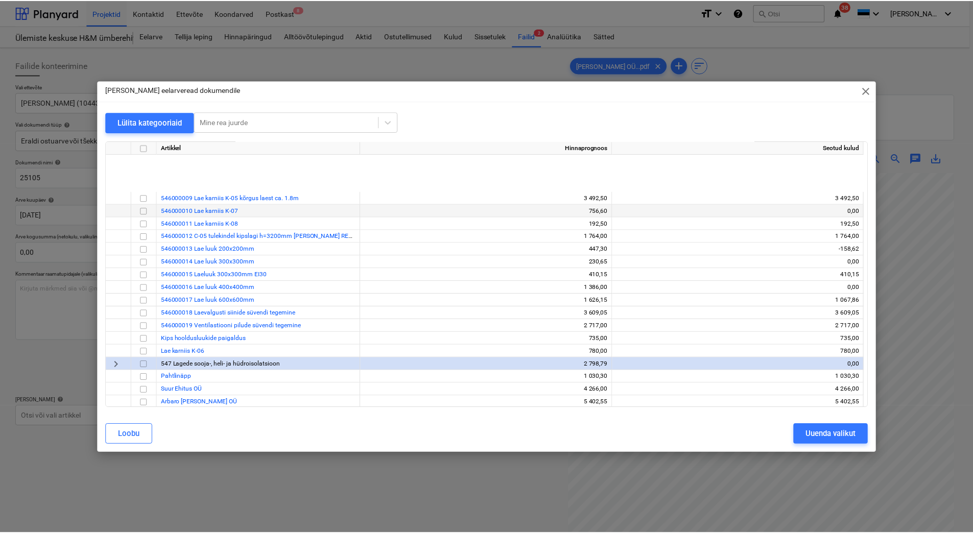
scroll to position [358, 0]
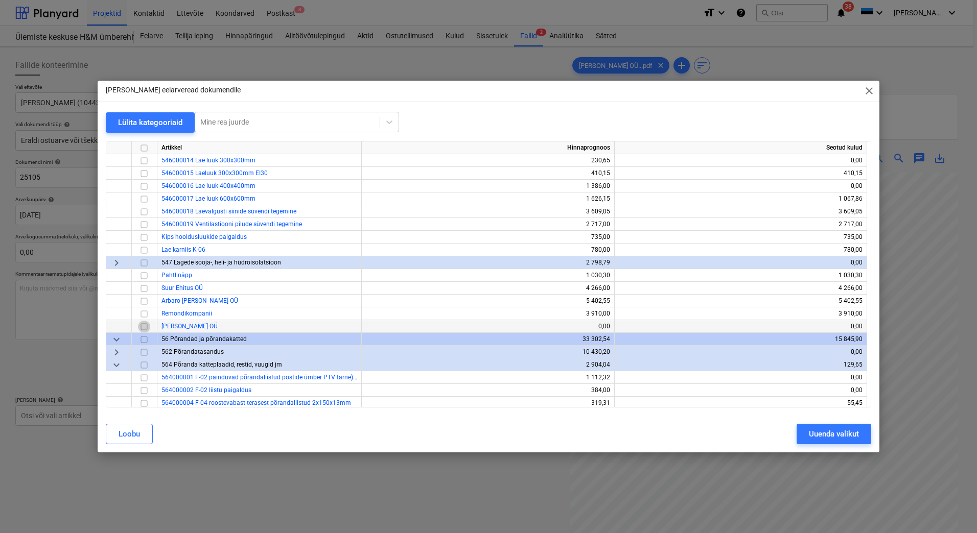
click at [145, 325] on input "checkbox" at bounding box center [144, 327] width 12 height 12
click at [811, 437] on div "Uuenda valikut" at bounding box center [834, 434] width 50 height 13
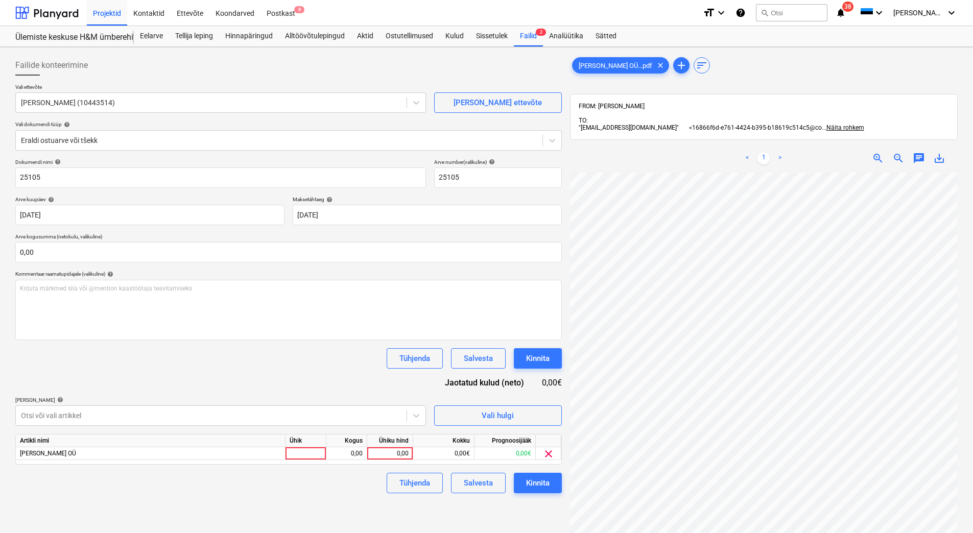
scroll to position [133, 74]
click at [309, 456] on div at bounding box center [306, 454] width 41 height 13
type input "tk"
click at [347, 451] on div "0,00" at bounding box center [347, 454] width 32 height 13
type input "1"
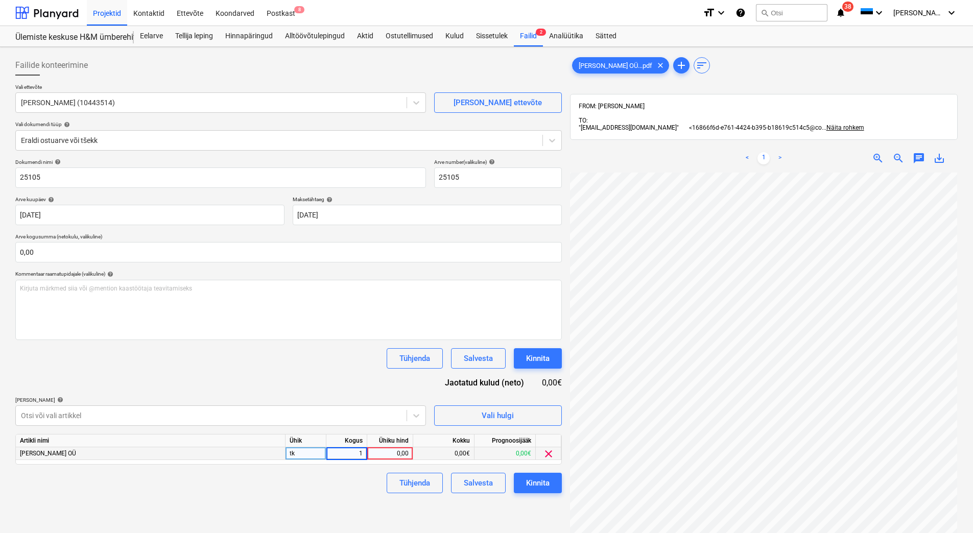
click at [387, 454] on div "0,00" at bounding box center [389, 454] width 37 height 13
type input "6575,8"
click at [323, 369] on div "Dokumendi nimi help 25105 Arve number (valikuline) help 25105 Arve kuupäev help…" at bounding box center [288, 326] width 547 height 335
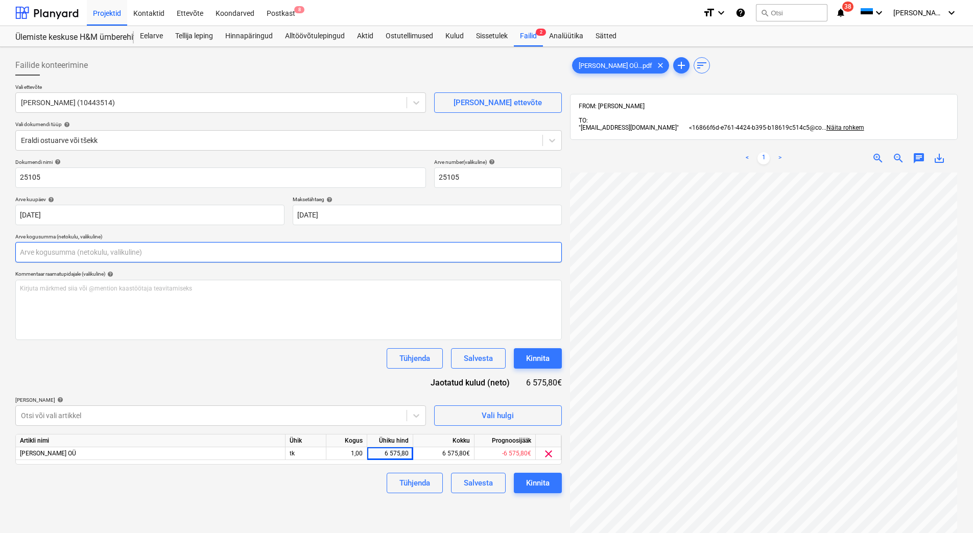
click at [65, 244] on input "text" at bounding box center [288, 252] width 547 height 20
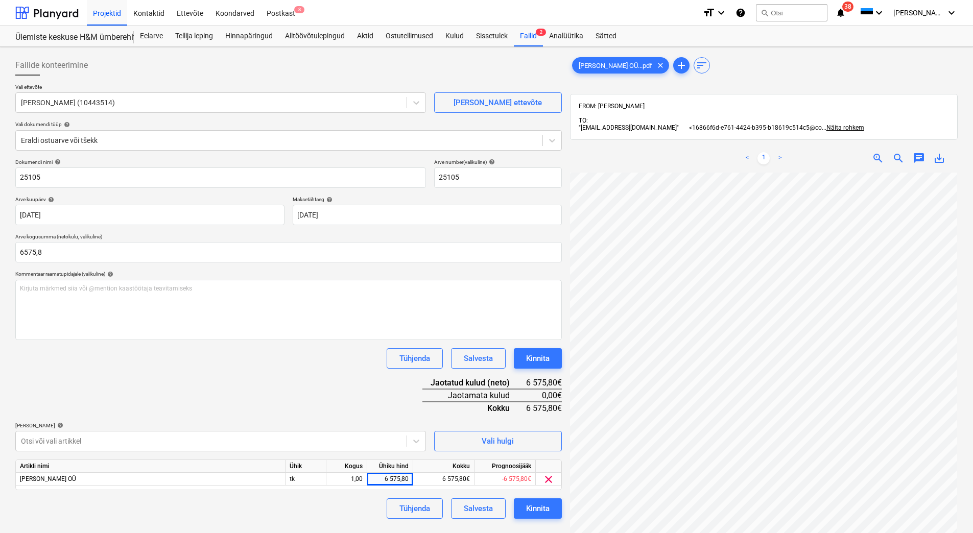
type input "6 575,80"
click at [134, 386] on div "Dokumendi nimi help 25105 Arve number (valikuline) help 25105 Arve kuupäev help…" at bounding box center [288, 339] width 547 height 360
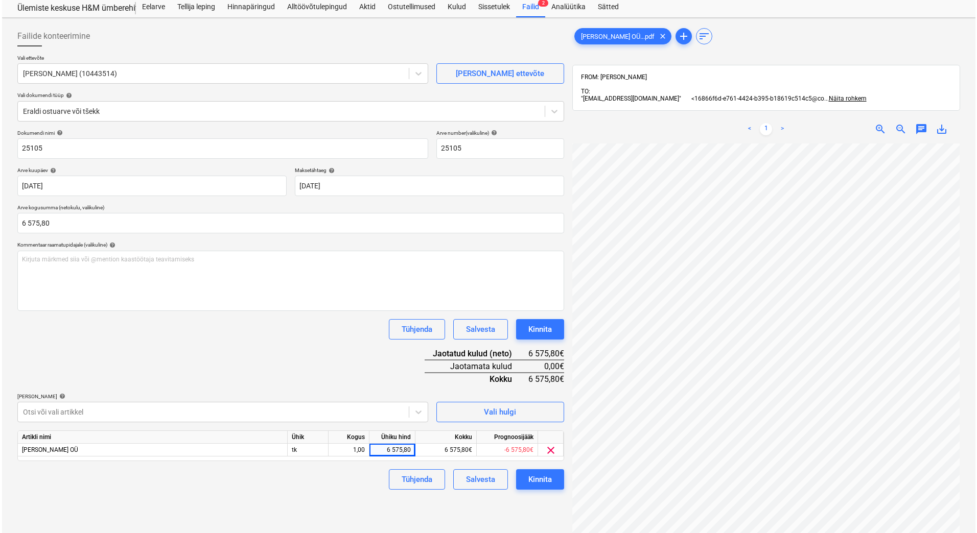
scroll to position [145, 0]
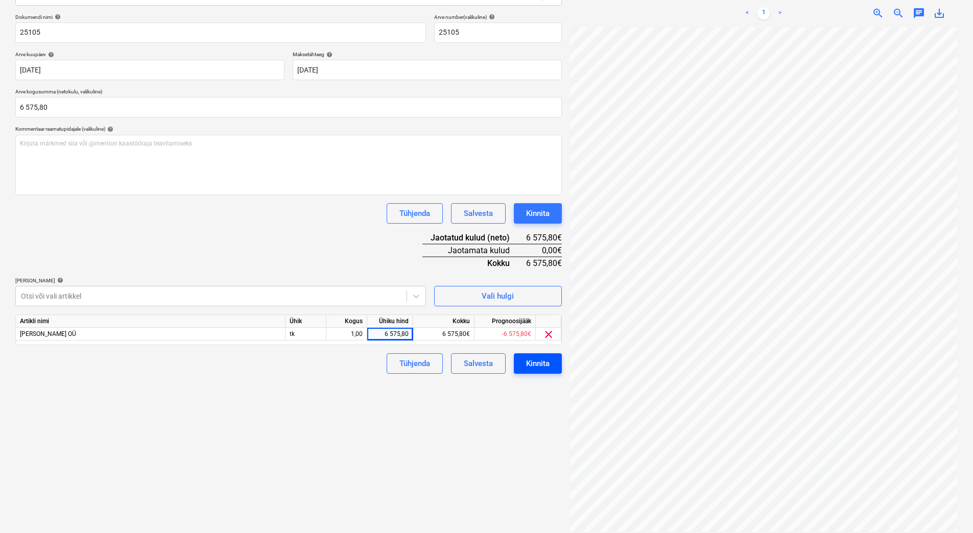
click at [528, 366] on div "Kinnita" at bounding box center [538, 363] width 24 height 13
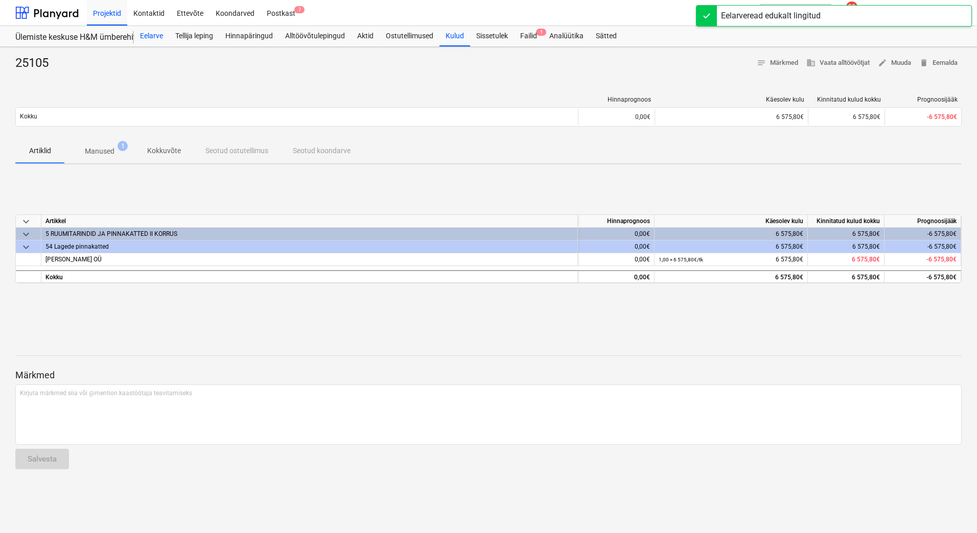
click at [153, 37] on div "Eelarve" at bounding box center [151, 36] width 35 height 20
